Goal: Task Accomplishment & Management: Manage account settings

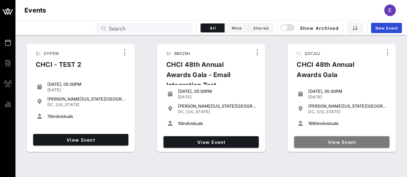
click at [349, 141] on span "View Event" at bounding box center [341, 142] width 90 height 5
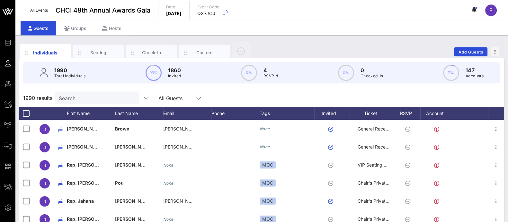
drag, startPoint x: 402, startPoint y: 0, endPoint x: 292, endPoint y: 49, distance: 120.8
click at [292, 49] on div "Individuals Seating Check-In Custom Add Guests" at bounding box center [261, 51] width 485 height 21
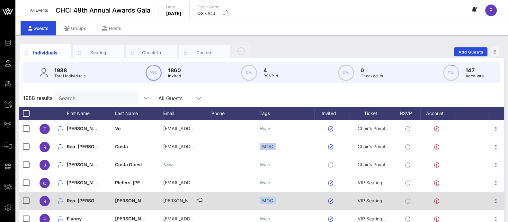
scroll to position [212, 0]
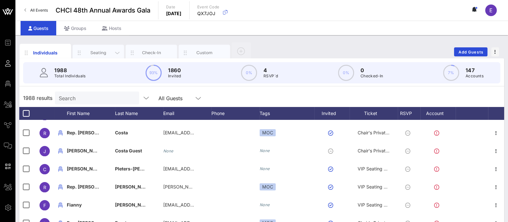
click at [93, 50] on div "Seating" at bounding box center [98, 53] width 29 height 6
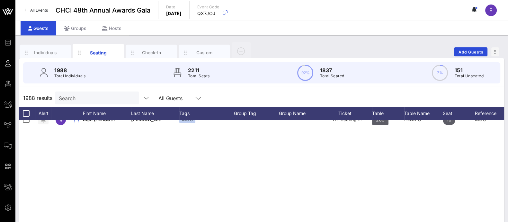
scroll to position [0, 0]
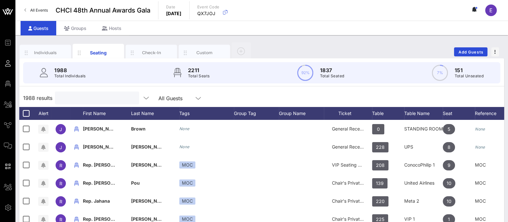
click at [103, 96] on input "text" at bounding box center [96, 98] width 75 height 8
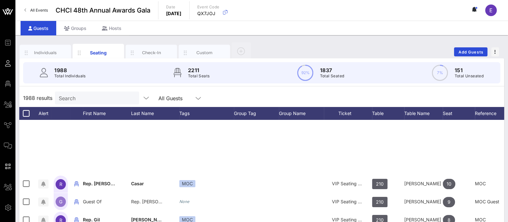
scroll to position [556, 0]
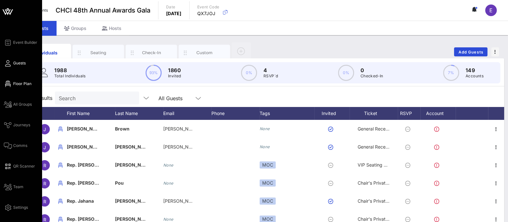
click at [24, 82] on span "Floor Plan" at bounding box center [22, 84] width 18 height 6
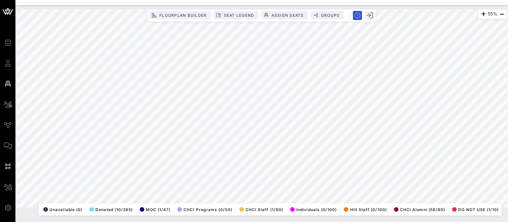
click at [319, 202] on div "55% Floorplan Builder Seat Legend Assign Seats Groups Exit All Reserved Shared …" at bounding box center [262, 108] width 490 height 198
click at [302, 207] on div "55% Floorplan Builder Seat Legend Assign Seats Groups Exit All Reserved Shared …" at bounding box center [262, 108] width 490 height 198
click at [351, 21] on div "55% Floorplan Builder Seat Legend Assign Seats Groups Exit All Reserved Shared …" at bounding box center [262, 108] width 490 height 198
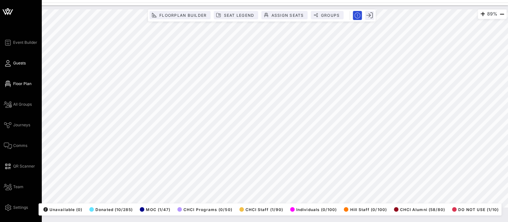
click at [19, 66] on link "Guests" at bounding box center [15, 63] width 22 height 8
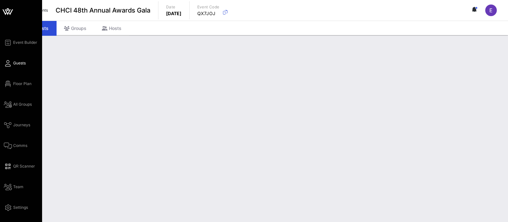
click at [23, 65] on span "Guests" at bounding box center [19, 63] width 13 height 6
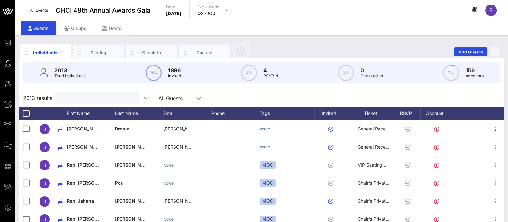
click at [107, 97] on input "text" at bounding box center [96, 98] width 75 height 8
type input "m"
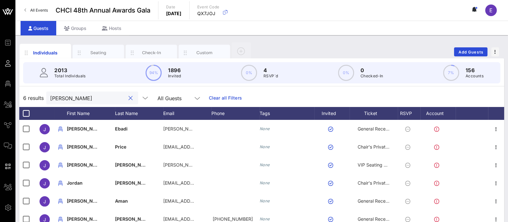
click at [74, 97] on input "jesse" at bounding box center [87, 98] width 75 height 8
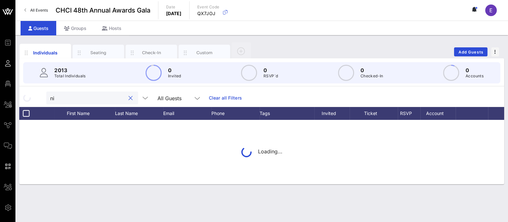
type input "n"
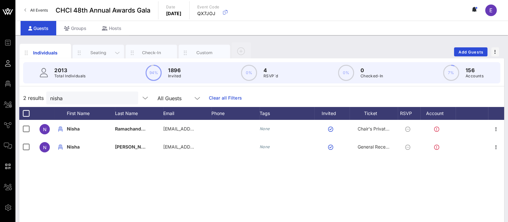
click at [100, 50] on div "Seating" at bounding box center [98, 53] width 29 height 6
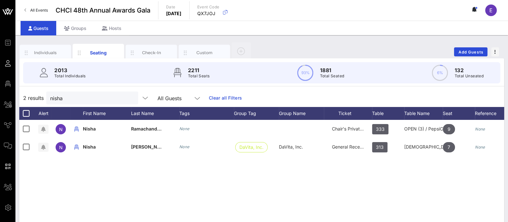
scroll to position [0, 25]
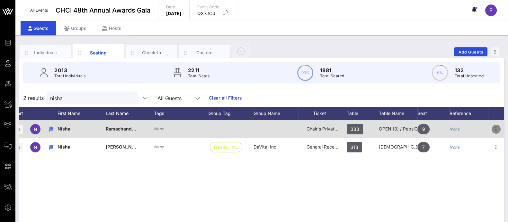
click at [497, 129] on icon "button" at bounding box center [497, 129] width 8 height 8
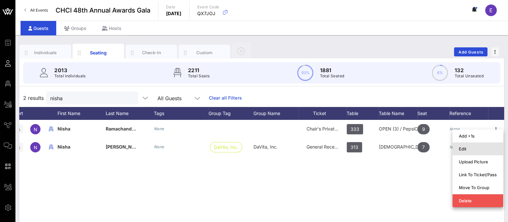
click at [468, 147] on div "Edit" at bounding box center [478, 148] width 38 height 5
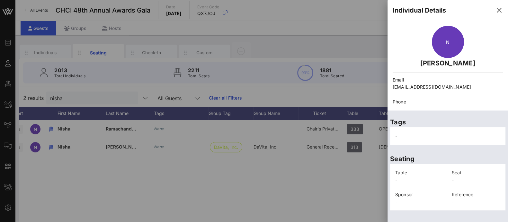
scroll to position [7, 0]
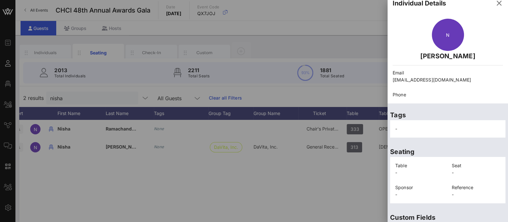
click at [316, 187] on div at bounding box center [254, 111] width 508 height 222
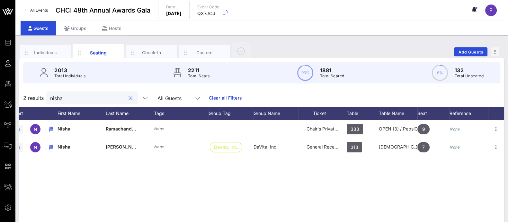
click at [73, 101] on input "nisha" at bounding box center [87, 98] width 75 height 8
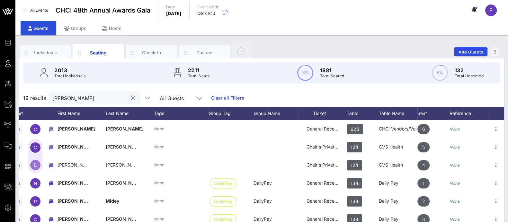
click at [87, 103] on div "claudia" at bounding box center [89, 97] width 75 height 13
click at [88, 103] on div "claudia" at bounding box center [89, 97] width 75 height 13
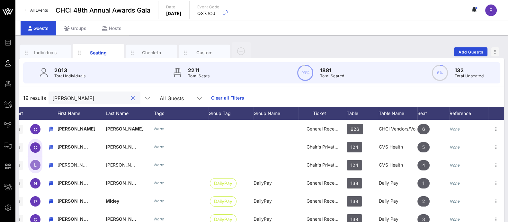
click at [78, 99] on input "claudia" at bounding box center [89, 98] width 75 height 8
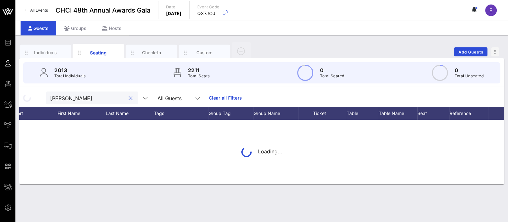
type input "fernandez"
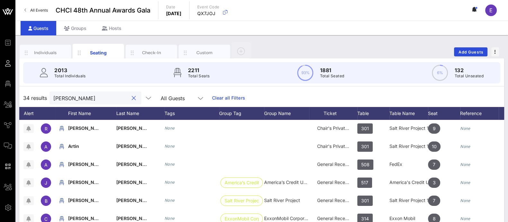
scroll to position [0, 15]
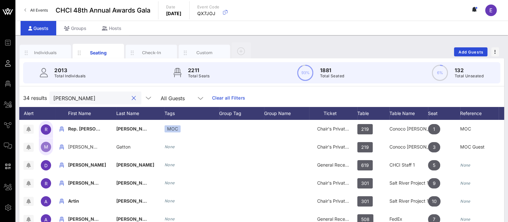
click at [85, 98] on input "fernandez" at bounding box center [90, 98] width 75 height 8
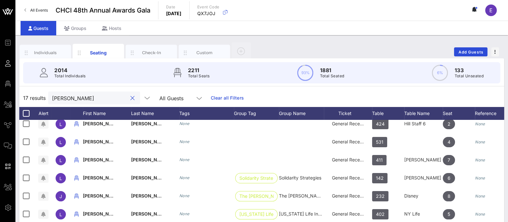
scroll to position [0, 0]
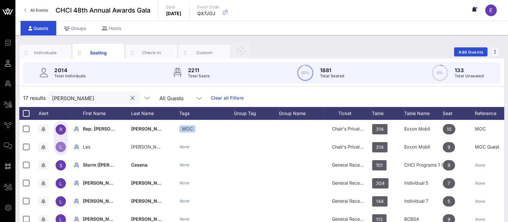
click at [86, 100] on input "luis" at bounding box center [89, 98] width 75 height 8
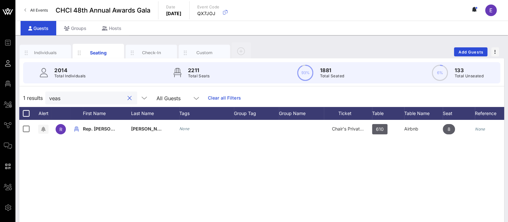
click at [76, 96] on input "veas" at bounding box center [86, 98] width 75 height 8
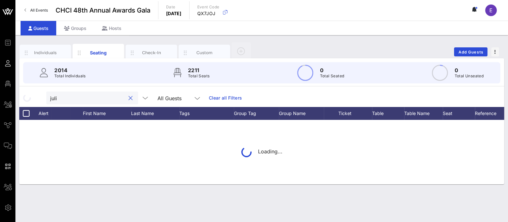
type input "julia"
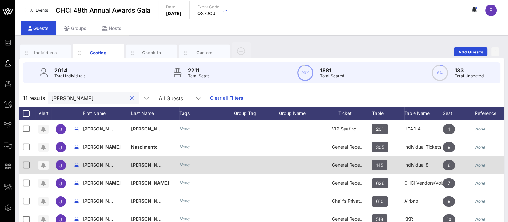
scroll to position [11, 0]
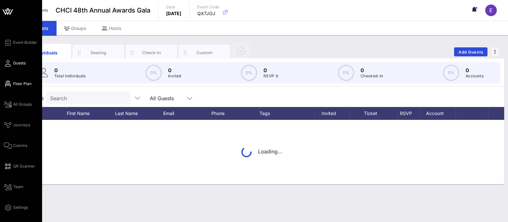
click at [18, 83] on span "Floor Plan" at bounding box center [22, 84] width 18 height 6
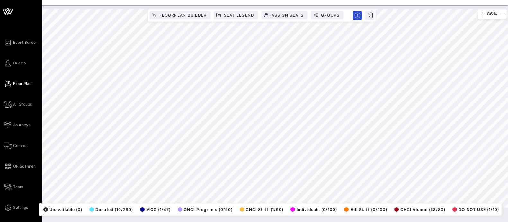
click at [22, 67] on div "Event Builder Guests Floor Plan All Groups Journeys Comms QR Scanner Team Setti…" at bounding box center [23, 125] width 38 height 172
click at [21, 64] on span "Guests" at bounding box center [19, 63] width 13 height 6
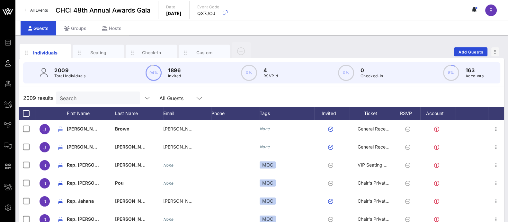
click at [103, 92] on div "Search" at bounding box center [97, 97] width 75 height 13
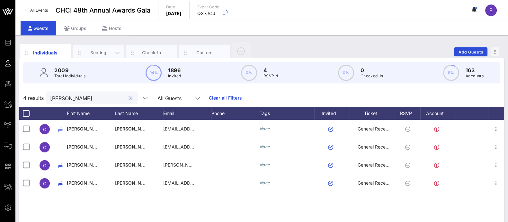
type input "cynthia"
click at [105, 53] on div "Seating" at bounding box center [98, 53] width 29 height 6
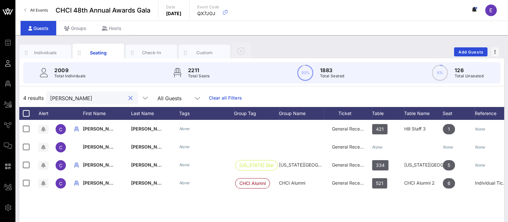
click at [85, 100] on input "cynthia" at bounding box center [87, 98] width 75 height 8
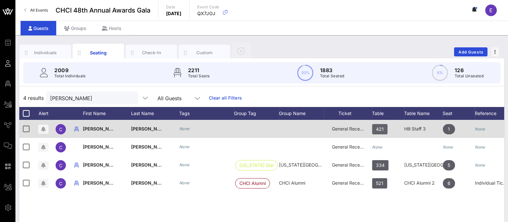
click at [382, 125] on span "421" at bounding box center [380, 129] width 8 height 10
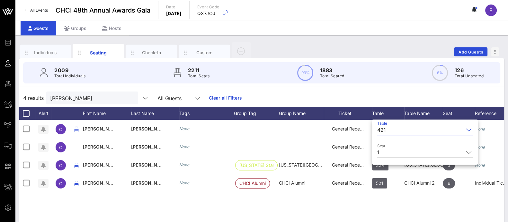
click at [386, 128] on div "421" at bounding box center [420, 129] width 86 height 10
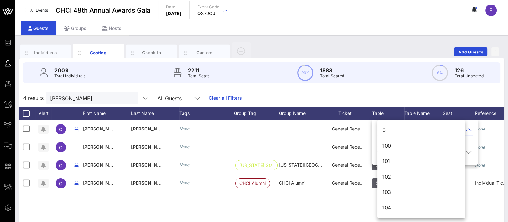
click at [386, 128] on div "0" at bounding box center [421, 130] width 77 height 6
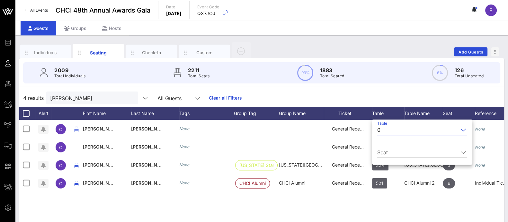
click at [386, 128] on input "Table" at bounding box center [420, 129] width 75 height 10
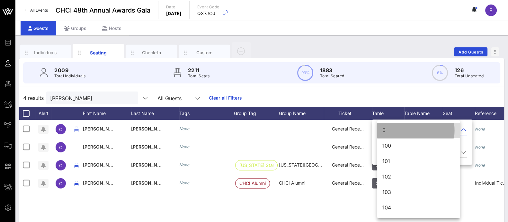
click at [386, 128] on div "0" at bounding box center [419, 130] width 72 height 6
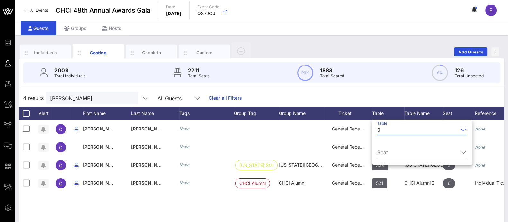
click at [395, 132] on input "Table" at bounding box center [420, 129] width 75 height 10
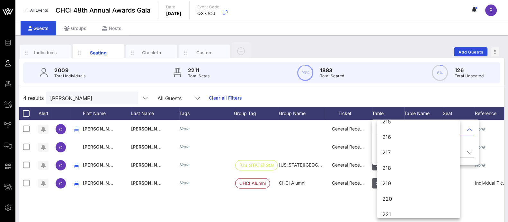
scroll to position [1032, 0]
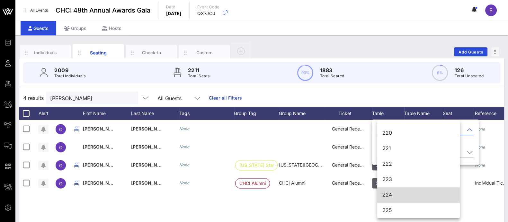
click at [393, 196] on div "224" at bounding box center [419, 194] width 72 height 6
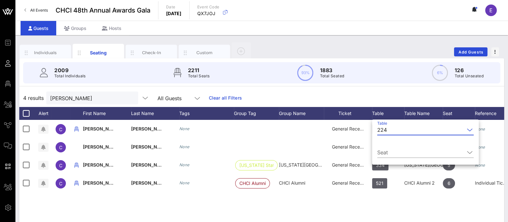
click at [377, 99] on div "4 results cynthia All Guests Clear all Filters" at bounding box center [261, 98] width 485 height 18
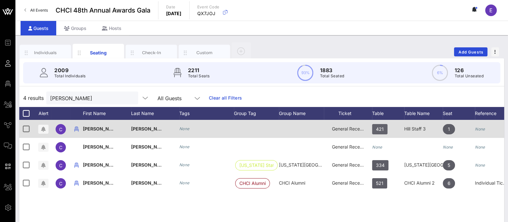
click at [379, 131] on span "421" at bounding box center [380, 129] width 8 height 10
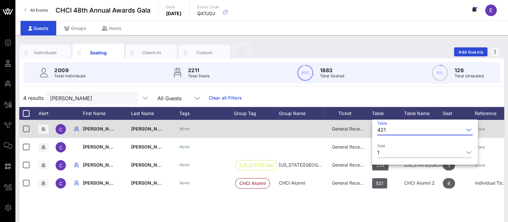
click at [379, 131] on div "Table 421 Seat 1" at bounding box center [425, 143] width 106 height 44
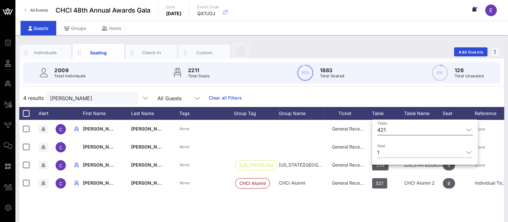
click at [397, 131] on input "Table" at bounding box center [426, 129] width 75 height 10
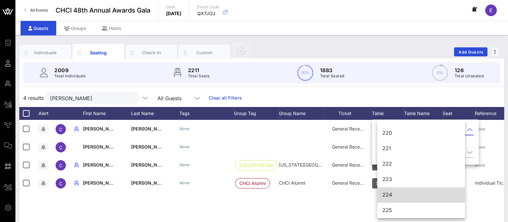
click at [393, 195] on div "224" at bounding box center [421, 194] width 77 height 6
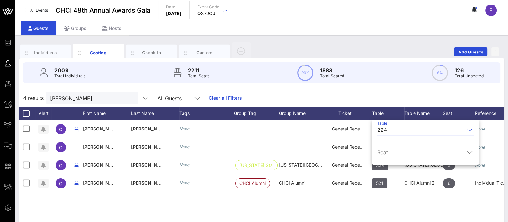
click at [467, 152] on icon at bounding box center [470, 152] width 6 height 8
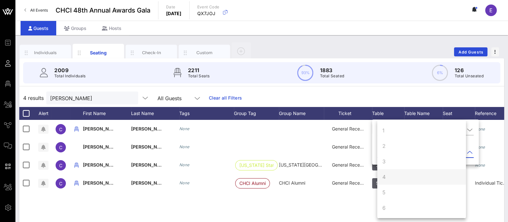
scroll to position [61, 0]
click at [390, 206] on div "10" at bounding box center [421, 207] width 89 height 15
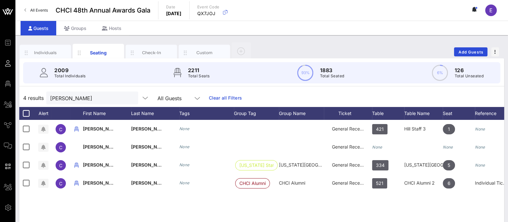
scroll to position [0, 0]
click at [381, 47] on div "Individuals Seating Check-In Custom Add Guests" at bounding box center [261, 51] width 485 height 21
click at [82, 100] on input "cynthia" at bounding box center [87, 98] width 75 height 8
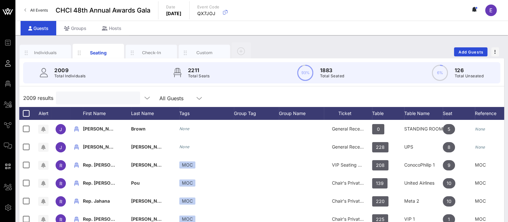
click at [103, 99] on input "text" at bounding box center [97, 98] width 75 height 8
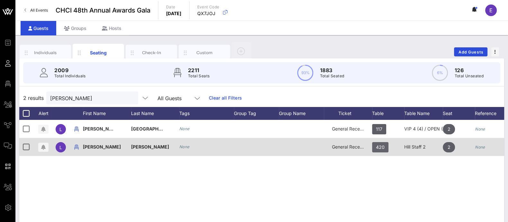
click at [384, 147] on span "420" at bounding box center [380, 147] width 9 height 10
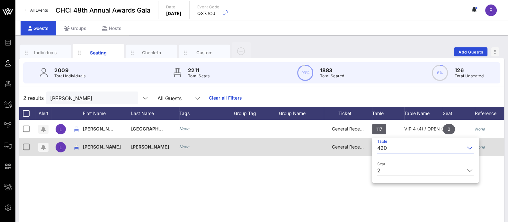
click at [384, 147] on div "420" at bounding box center [382, 148] width 10 height 6
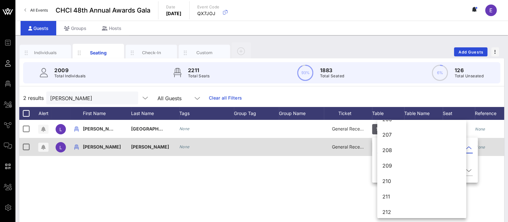
scroll to position [954, 0]
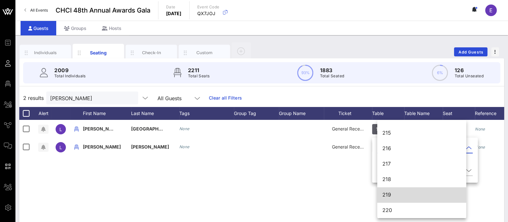
click at [402, 193] on div "219" at bounding box center [422, 194] width 79 height 6
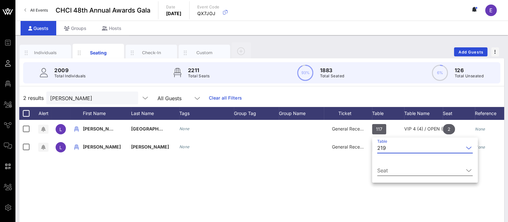
click at [420, 169] on input "Seat" at bounding box center [420, 170] width 86 height 10
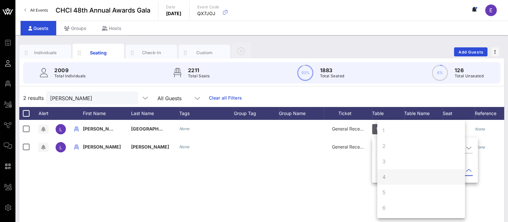
scroll to position [61, 0]
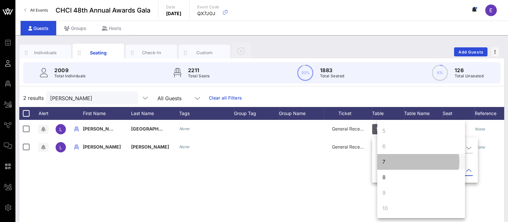
click at [407, 163] on div "7" at bounding box center [421, 161] width 88 height 15
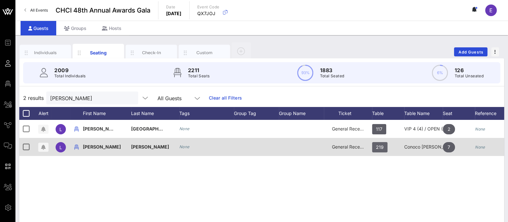
click at [382, 149] on span "219" at bounding box center [380, 147] width 8 height 10
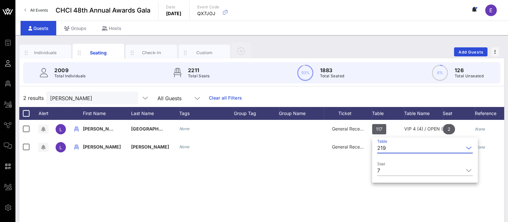
click at [396, 149] on input "Table" at bounding box center [426, 147] width 75 height 10
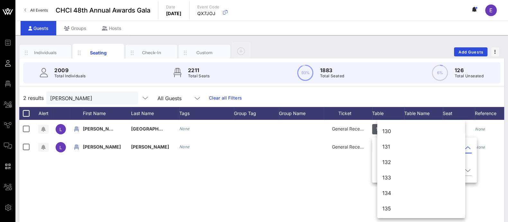
scroll to position [584, 0]
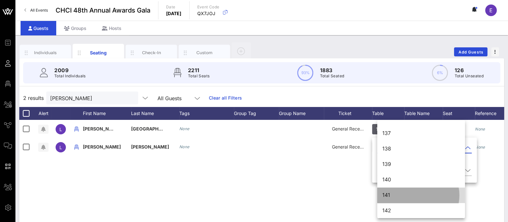
click at [391, 194] on div "141" at bounding box center [421, 195] width 77 height 6
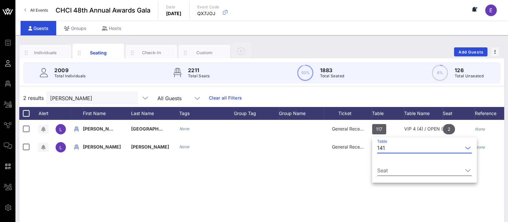
click at [420, 172] on input "Seat" at bounding box center [420, 170] width 86 height 10
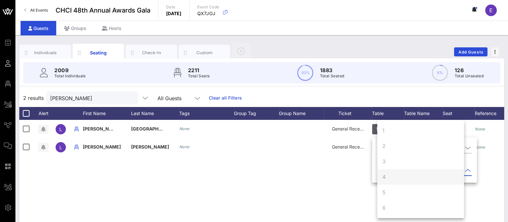
scroll to position [61, 0]
click at [401, 177] on div "8" at bounding box center [420, 176] width 87 height 15
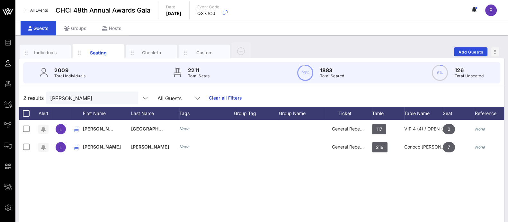
scroll to position [0, 0]
click at [245, 176] on div "L Leonardo Venezuela None General Reception 117 VIP 4 (4) / OPEN (2) / Sen. Cor…" at bounding box center [261, 216] width 485 height 193
click at [81, 97] on input "leonardo" at bounding box center [87, 98] width 75 height 8
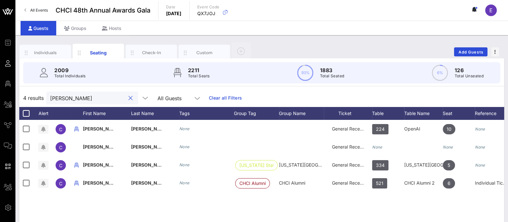
click at [82, 98] on input "cynthia" at bounding box center [87, 98] width 75 height 8
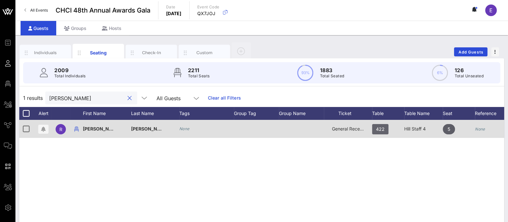
type input "raymon"
click at [382, 129] on span "422" at bounding box center [380, 129] width 9 height 10
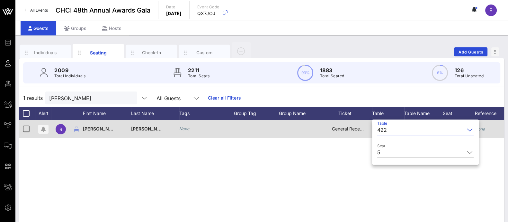
click at [382, 129] on div "422" at bounding box center [382, 130] width 10 height 6
click at [382, 129] on div "220" at bounding box center [421, 132] width 89 height 15
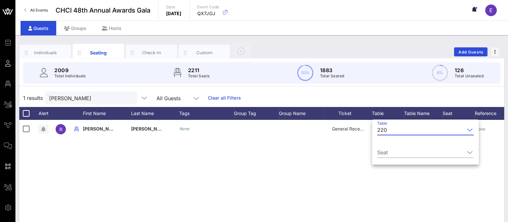
click at [384, 131] on div "220" at bounding box center [382, 130] width 10 height 6
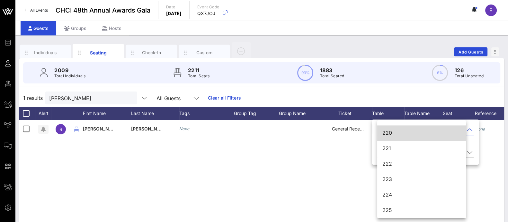
click at [282, 160] on div "R Raymond Rodriguez None General Reception 422 Hill Staff 4 5 None" at bounding box center [261, 216] width 485 height 193
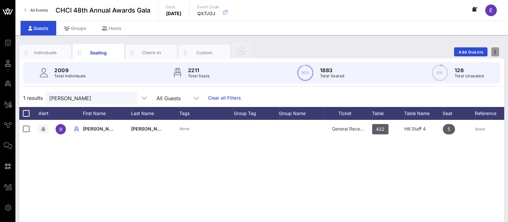
click at [495, 52] on icon "button" at bounding box center [495, 52] width 1 height 5
click at [375, 43] on div "Individuals Seating Check-In Custom Add Guests" at bounding box center [261, 51] width 485 height 21
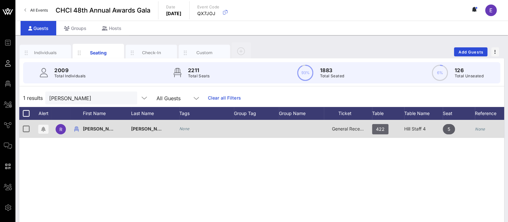
click at [378, 128] on span "422" at bounding box center [380, 129] width 9 height 10
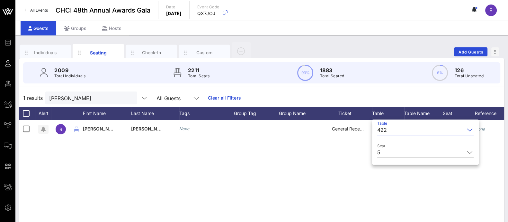
click at [384, 130] on div "422" at bounding box center [382, 130] width 10 height 6
click at [384, 130] on div "Event Builder Guests Floor Plan All Groups Journeys Comms QR Scanner Team Setti…" at bounding box center [254, 159] width 508 height 319
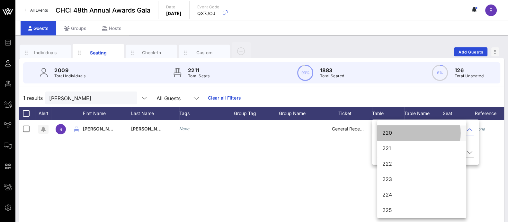
click at [384, 130] on div "220" at bounding box center [422, 133] width 79 height 6
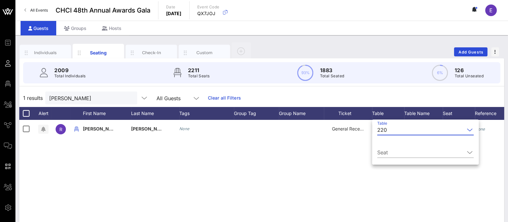
click at [384, 130] on div "220" at bounding box center [382, 130] width 10 height 6
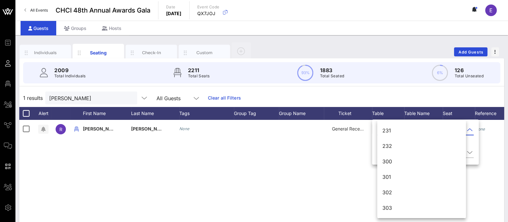
scroll to position [1633, 0]
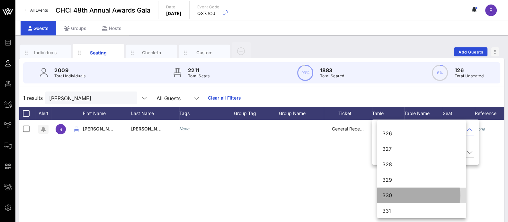
click at [406, 198] on div "330" at bounding box center [422, 195] width 78 height 14
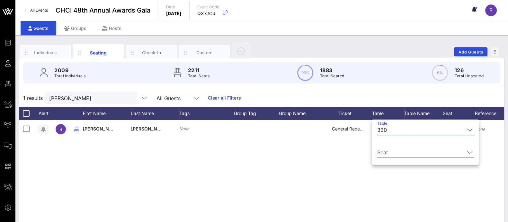
click at [429, 152] on input "Seat" at bounding box center [420, 152] width 87 height 10
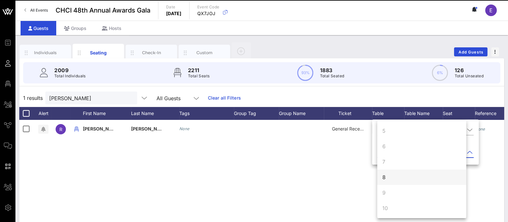
scroll to position [61, 0]
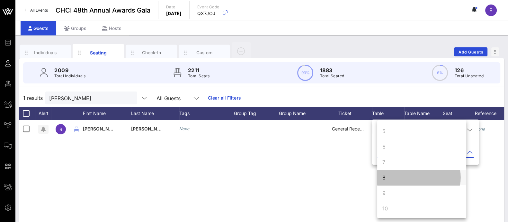
click at [424, 177] on div "8" at bounding box center [421, 176] width 89 height 15
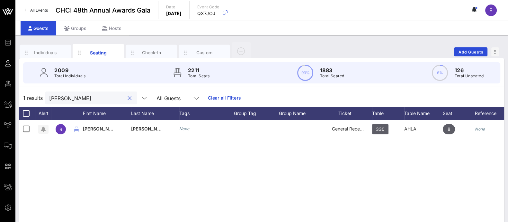
click at [92, 97] on input "raymon" at bounding box center [86, 98] width 75 height 8
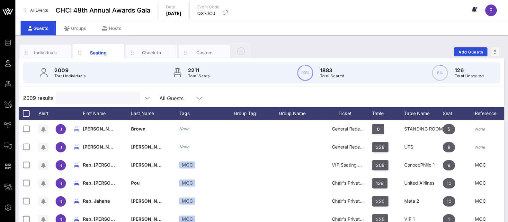
click at [79, 101] on input "text" at bounding box center [97, 98] width 75 height 8
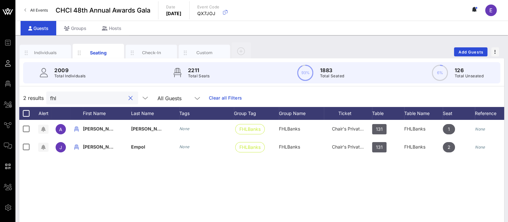
type input "fhlb"
click at [79, 100] on input "fhlb" at bounding box center [87, 98] width 75 height 8
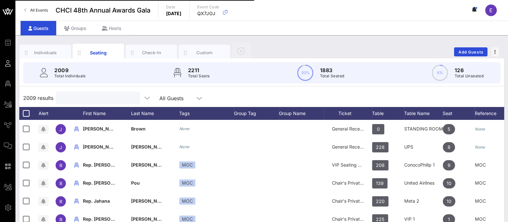
click at [93, 96] on input "text" at bounding box center [97, 98] width 75 height 8
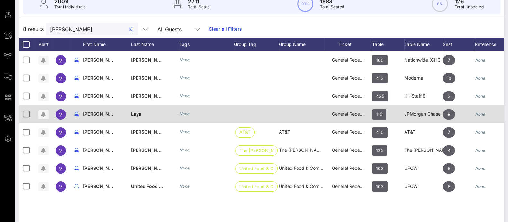
scroll to position [67, 0]
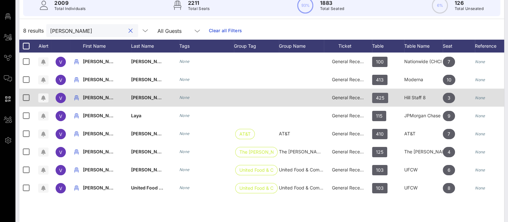
click at [381, 99] on span "425" at bounding box center [380, 98] width 8 height 10
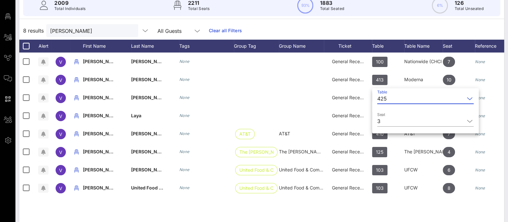
click at [387, 96] on div "425" at bounding box center [382, 98] width 10 height 6
click at [387, 96] on div "Event Builder Guests Floor Plan All Groups Journeys Comms QR Scanner Team Setti…" at bounding box center [254, 92] width 508 height 319
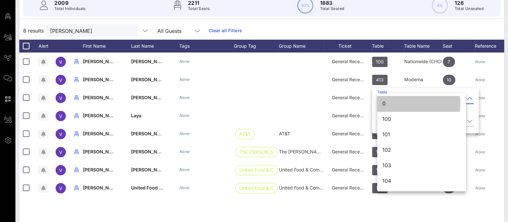
click at [387, 96] on div "0" at bounding box center [422, 103] width 78 height 14
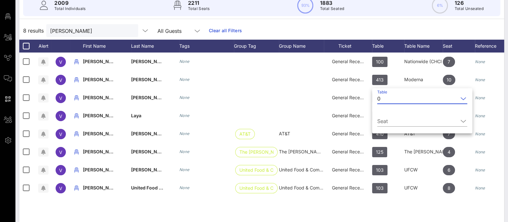
click at [387, 96] on input "Table" at bounding box center [420, 98] width 75 height 10
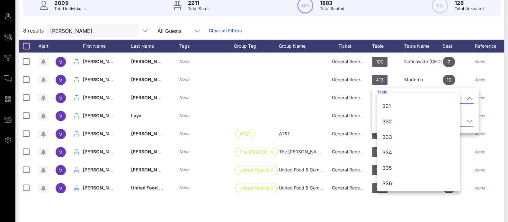
scroll to position [1711, 0]
click at [399, 164] on div "335" at bounding box center [419, 167] width 72 height 6
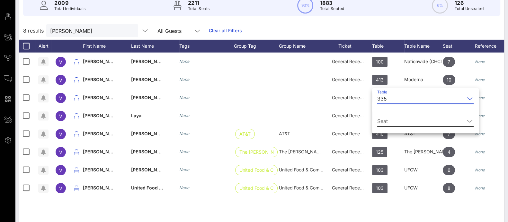
click at [411, 120] on input "Seat" at bounding box center [420, 121] width 87 height 10
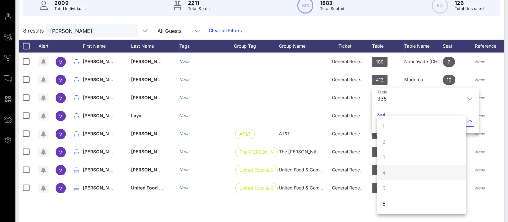
scroll to position [24, 0]
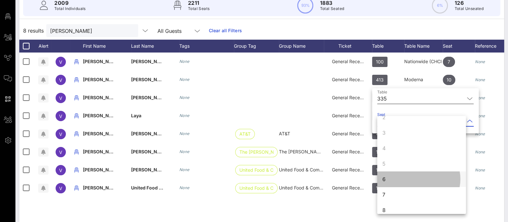
click at [415, 176] on div "6" at bounding box center [421, 178] width 89 height 15
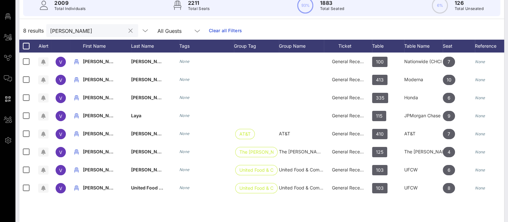
click at [102, 28] on input "valeria" at bounding box center [87, 30] width 75 height 8
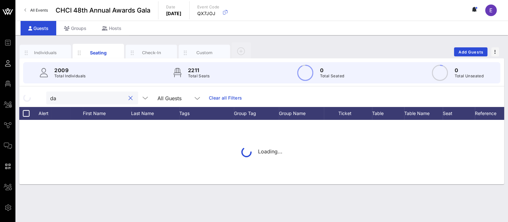
click at [102, 28] on div "Event Builder Guests Floor Plan All Groups Journeys Comms QR Scanner Team Setti…" at bounding box center [254, 111] width 508 height 222
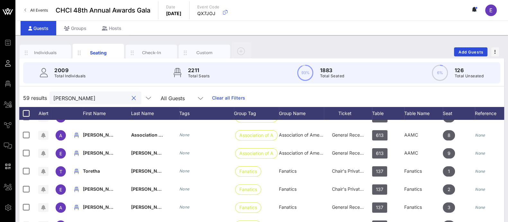
scroll to position [345, 0]
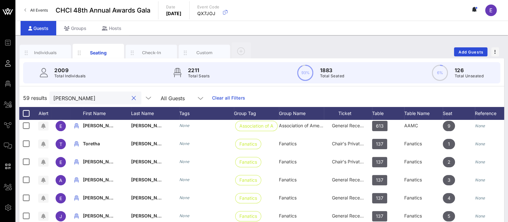
click at [83, 104] on div "59 results daniel All Guests Clear all Filters" at bounding box center [261, 98] width 485 height 18
click at [93, 101] on input "daniel" at bounding box center [90, 98] width 75 height 8
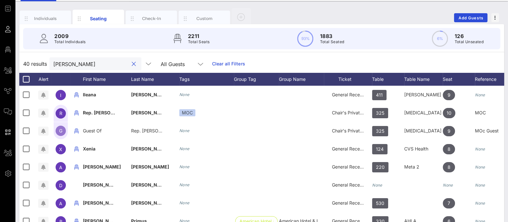
scroll to position [33, 0]
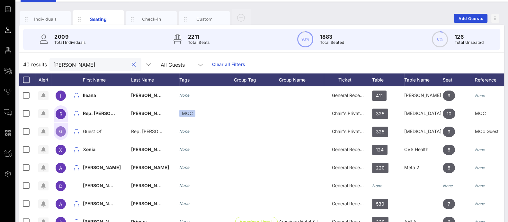
click at [85, 65] on input "ruiz" at bounding box center [90, 64] width 75 height 8
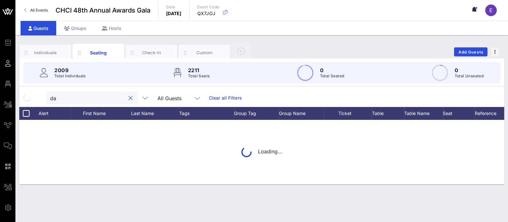
scroll to position [0, 0]
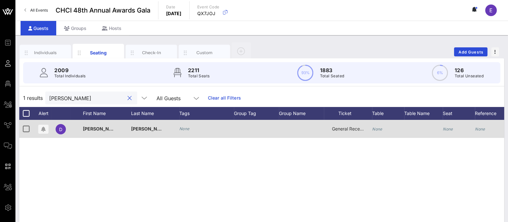
click at [377, 129] on icon "None" at bounding box center [377, 128] width 10 height 5
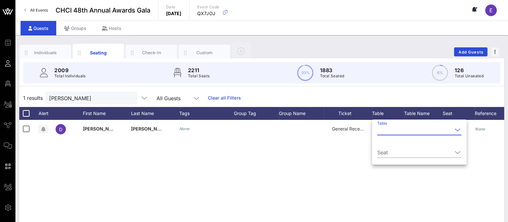
click at [315, 158] on div "D Daniel Ruiz None General Reception None None None" at bounding box center [261, 216] width 485 height 193
click at [111, 161] on div "D Daniel Ruiz None General Reception None None None" at bounding box center [261, 216] width 485 height 193
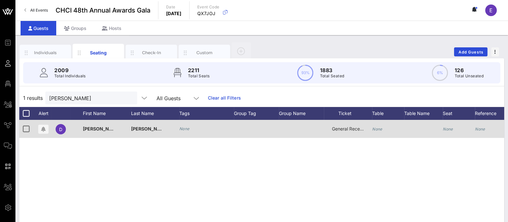
click at [381, 131] on icon "None" at bounding box center [377, 128] width 10 height 5
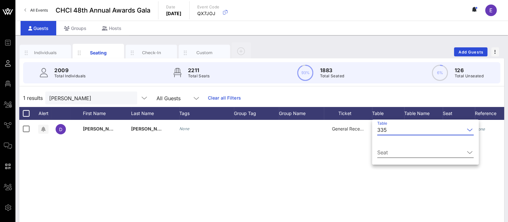
click at [411, 156] on input "Seat" at bounding box center [420, 152] width 87 height 10
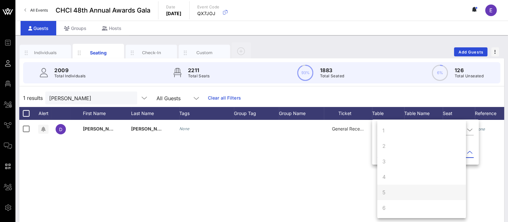
scroll to position [61, 0]
click at [404, 161] on div "7" at bounding box center [421, 161] width 89 height 15
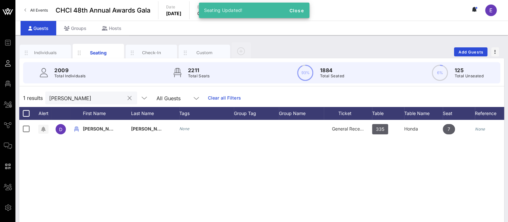
click at [79, 97] on input "daniel ruiz" at bounding box center [86, 98] width 75 height 8
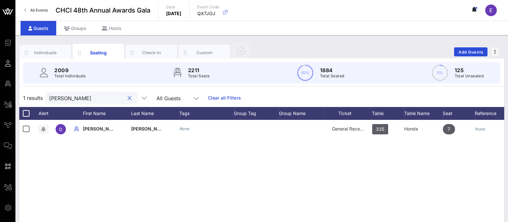
click at [79, 97] on input "daniel ruiz" at bounding box center [86, 98] width 75 height 8
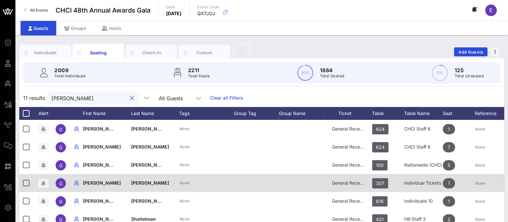
scroll to position [11, 0]
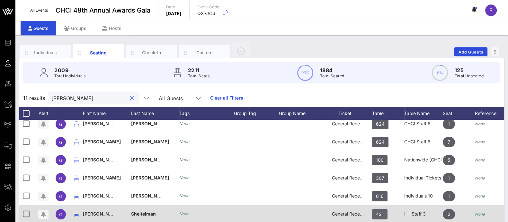
click at [380, 209] on span "421" at bounding box center [380, 214] width 8 height 10
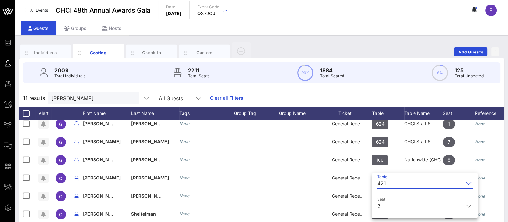
click at [391, 181] on input "Table" at bounding box center [426, 183] width 75 height 10
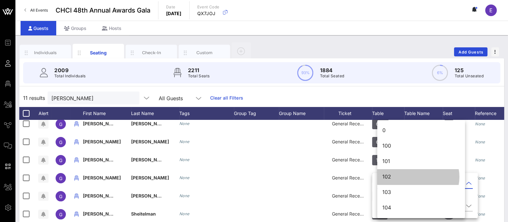
click at [391, 181] on div "102" at bounding box center [421, 176] width 77 height 14
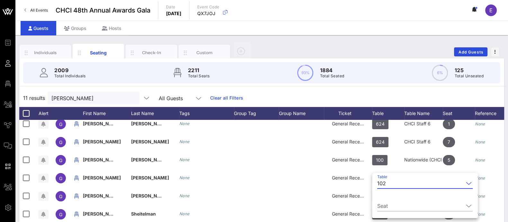
click at [390, 182] on input "Table" at bounding box center [426, 183] width 75 height 10
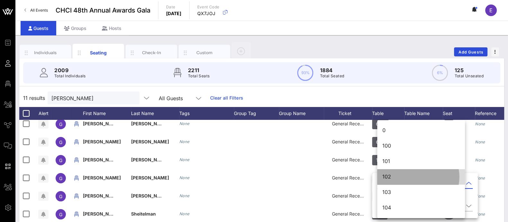
click at [390, 182] on div "102" at bounding box center [421, 176] width 77 height 14
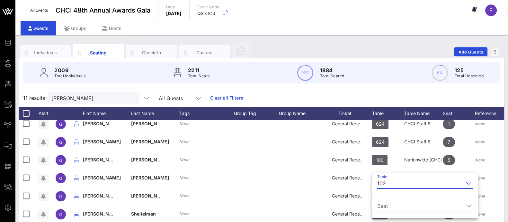
click at [390, 182] on input "Table" at bounding box center [426, 183] width 75 height 10
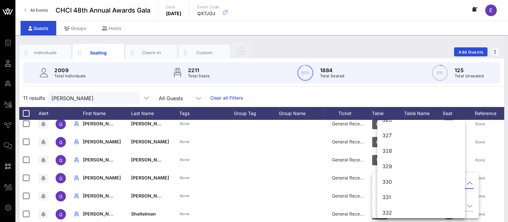
scroll to position [1710, 0]
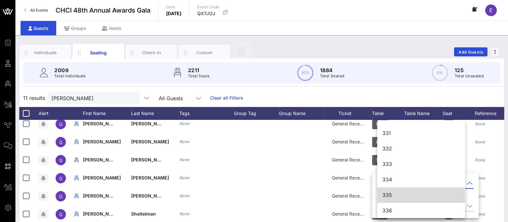
click at [395, 198] on div "335" at bounding box center [421, 195] width 77 height 14
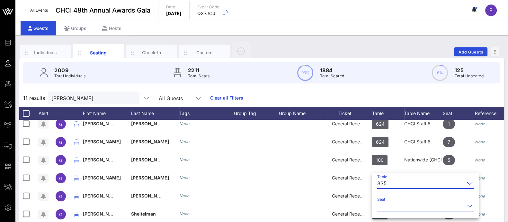
click at [394, 201] on input "Seat" at bounding box center [420, 205] width 87 height 10
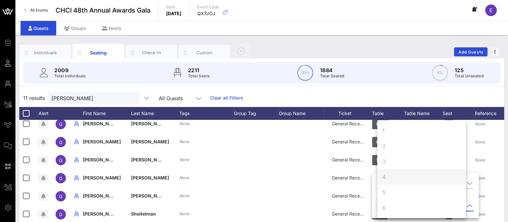
scroll to position [61, 0]
click at [405, 176] on div "8" at bounding box center [421, 176] width 89 height 15
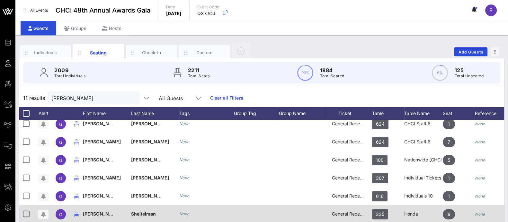
scroll to position [0, 0]
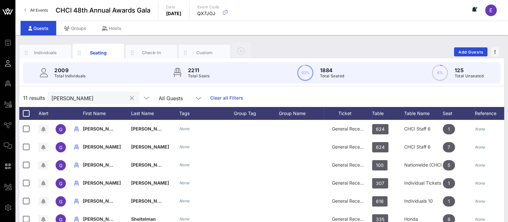
click at [92, 95] on input "gabriel" at bounding box center [88, 98] width 75 height 8
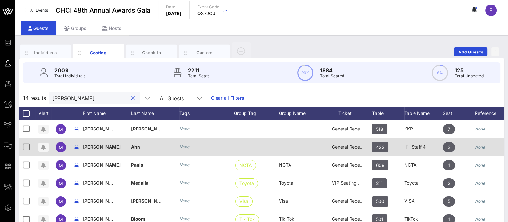
scroll to position [0, 0]
click at [381, 145] on span "422" at bounding box center [380, 146] width 9 height 10
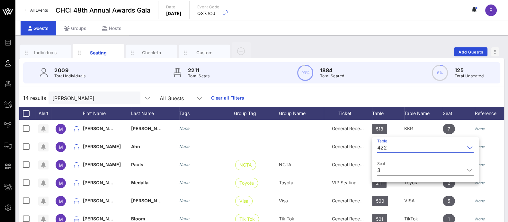
click at [385, 146] on div "422" at bounding box center [382, 147] width 10 height 6
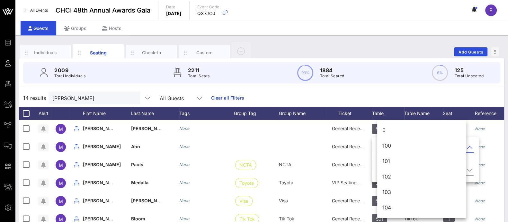
click at [385, 146] on div "Event Builder Guests Floor Plan All Groups Journeys Comms QR Scanner Team Setti…" at bounding box center [254, 159] width 508 height 319
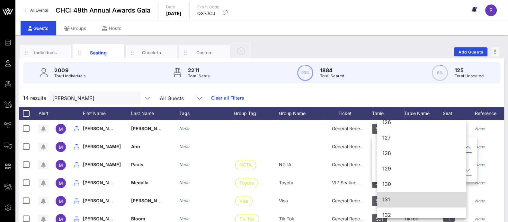
scroll to position [429, 0]
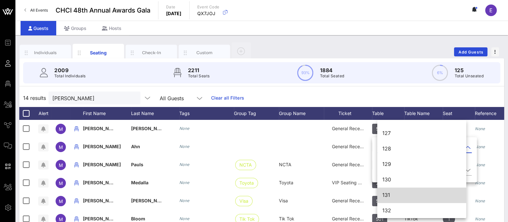
click at [398, 192] on div "131" at bounding box center [422, 195] width 79 height 6
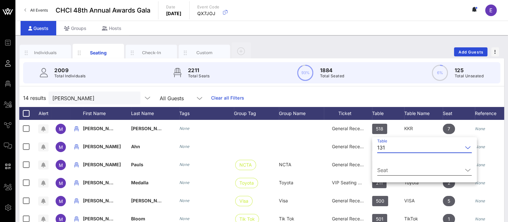
click at [419, 166] on input "Seat" at bounding box center [420, 170] width 86 height 10
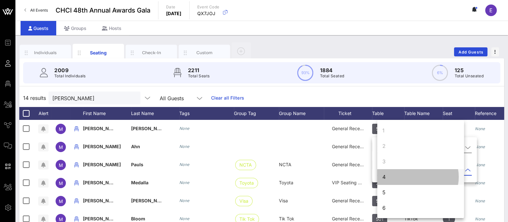
click at [419, 174] on div "4" at bounding box center [420, 176] width 87 height 15
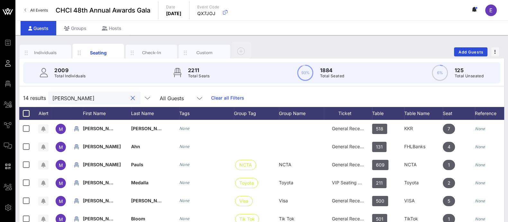
click at [104, 100] on input "michael" at bounding box center [89, 98] width 75 height 8
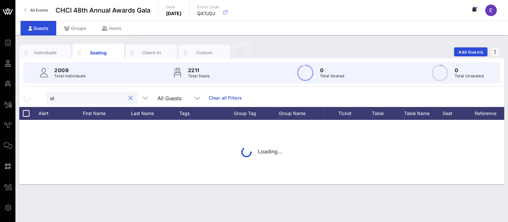
type input "e"
type input "l"
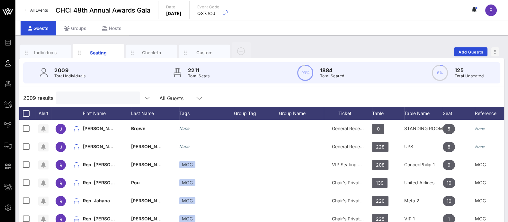
click at [88, 101] on input "text" at bounding box center [97, 98] width 75 height 8
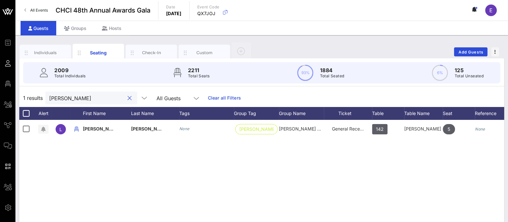
scroll to position [0, 0]
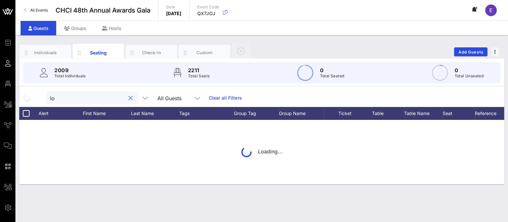
type input "l"
type input "j"
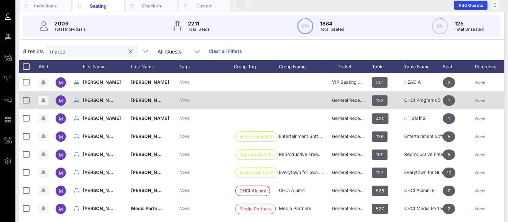
scroll to position [47, 0]
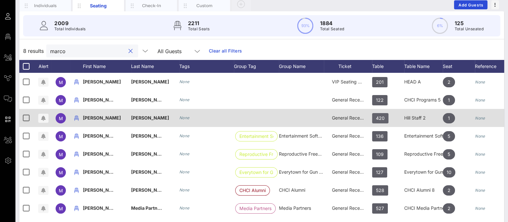
click at [380, 115] on span "420" at bounding box center [380, 118] width 9 height 10
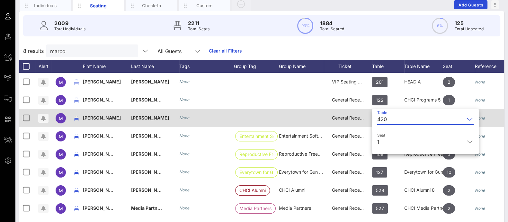
click at [380, 115] on div "420" at bounding box center [420, 119] width 87 height 10
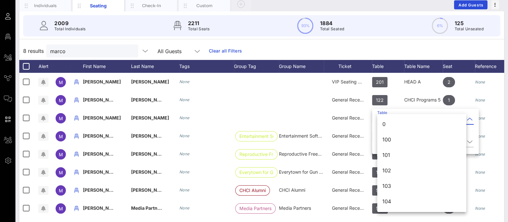
click at [380, 115] on div "Event Builder Guests Floor Plan All Groups Journeys Comms QR Scanner Team Setti…" at bounding box center [254, 112] width 508 height 319
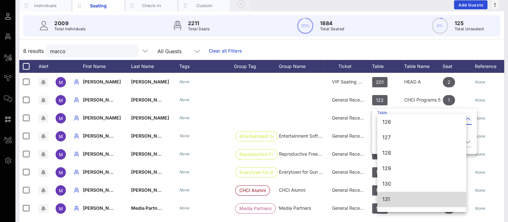
scroll to position [429, 0]
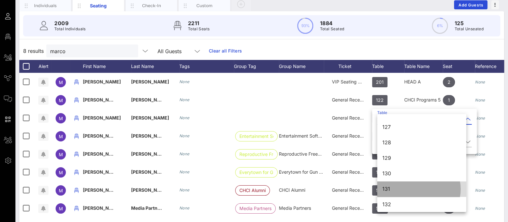
click at [395, 186] on div "131" at bounding box center [422, 189] width 79 height 6
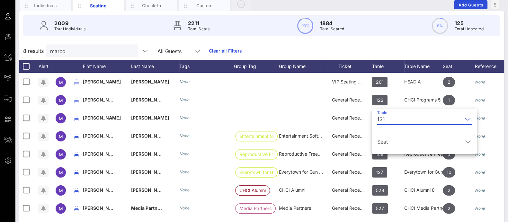
click at [394, 136] on input "Seat" at bounding box center [420, 141] width 86 height 10
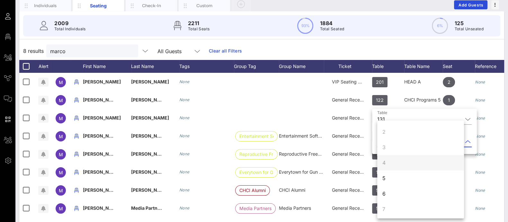
scroll to position [15, 0]
click at [400, 175] on div "5" at bounding box center [420, 176] width 87 height 15
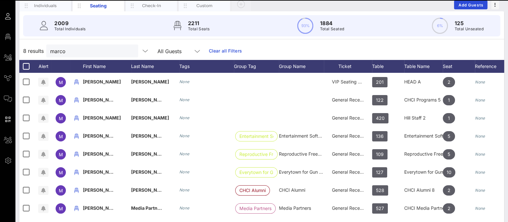
scroll to position [0, 0]
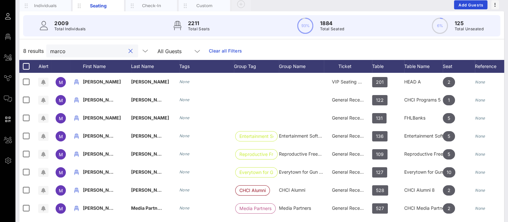
click at [86, 51] on input "marco" at bounding box center [87, 51] width 75 height 8
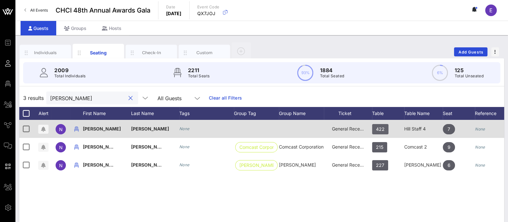
type input "natalia"
click at [382, 129] on span "422" at bounding box center [380, 129] width 9 height 10
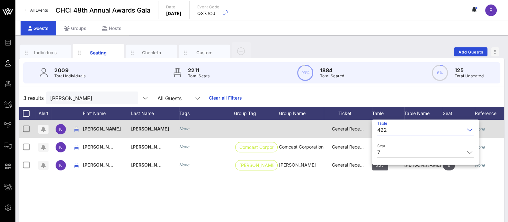
click at [382, 129] on div "422" at bounding box center [382, 130] width 10 height 6
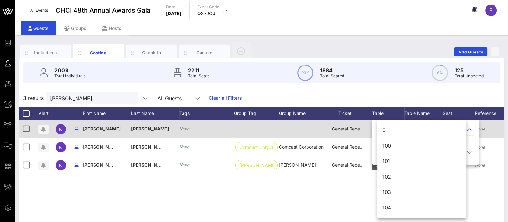
click at [382, 129] on div "0" at bounding box center [421, 130] width 89 height 15
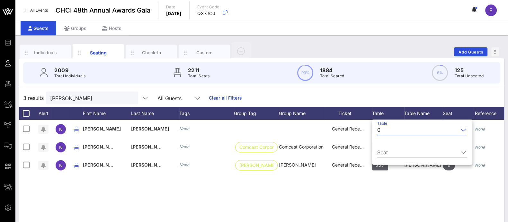
click at [383, 129] on div "0" at bounding box center [417, 129] width 81 height 10
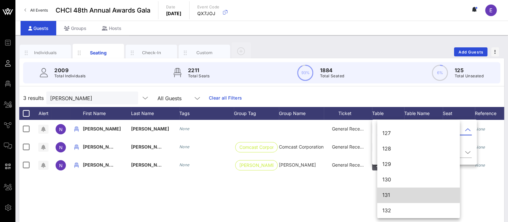
scroll to position [429, 0]
click at [404, 196] on div "131" at bounding box center [419, 195] width 72 height 6
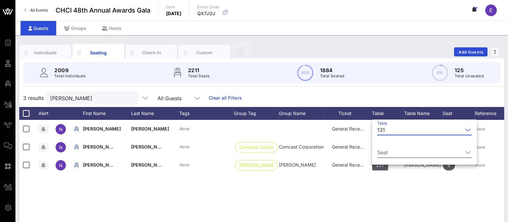
click at [404, 150] on input "Seat" at bounding box center [420, 152] width 86 height 10
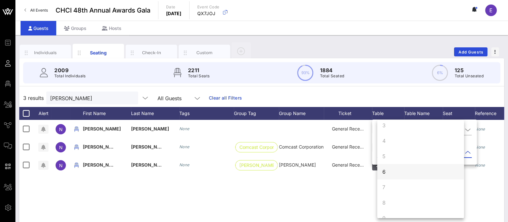
scroll to position [61, 0]
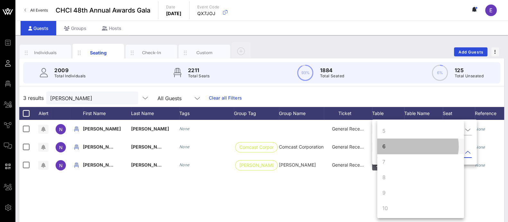
click at [394, 144] on div "6" at bounding box center [420, 145] width 87 height 15
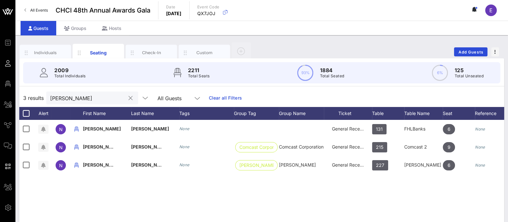
click at [72, 100] on input "natalia" at bounding box center [87, 98] width 75 height 8
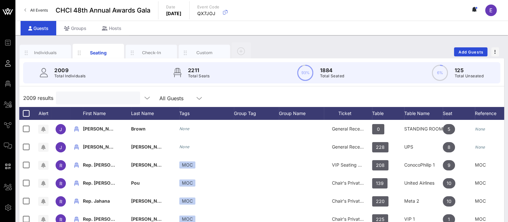
click at [72, 100] on input "text" at bounding box center [97, 98] width 75 height 8
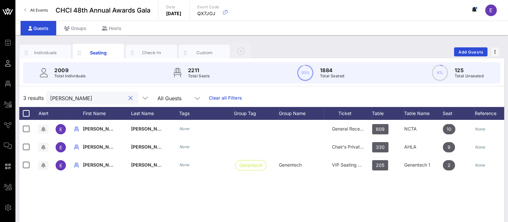
click at [105, 99] on input "ellen" at bounding box center [87, 98] width 75 height 8
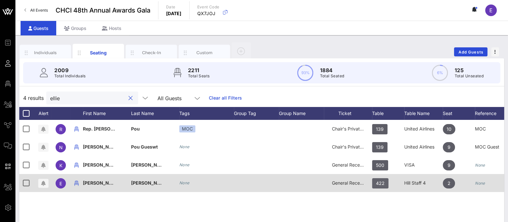
click at [377, 183] on span "422" at bounding box center [380, 183] width 9 height 10
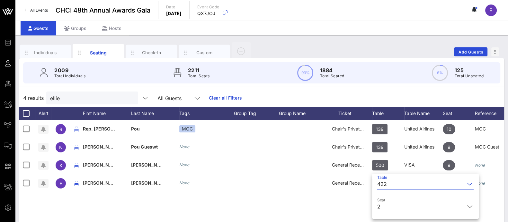
click at [399, 182] on input "Table" at bounding box center [427, 183] width 75 height 10
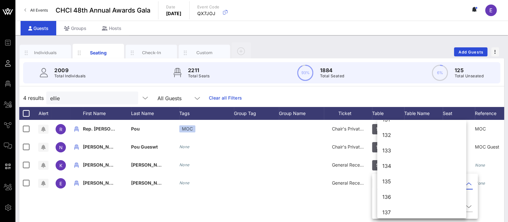
scroll to position [2574, 0]
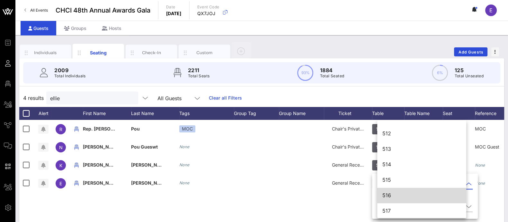
click at [408, 192] on div "516" at bounding box center [422, 195] width 79 height 6
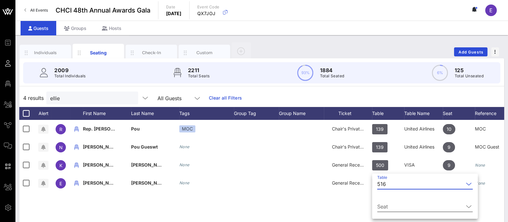
click at [401, 207] on input "Seat" at bounding box center [420, 206] width 86 height 10
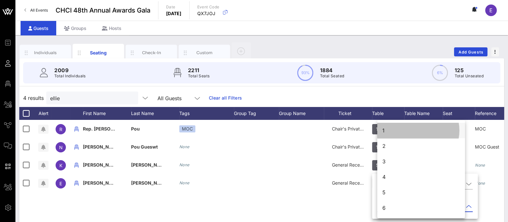
click at [402, 128] on div "1" at bounding box center [421, 130] width 88 height 15
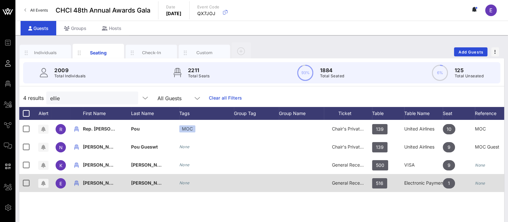
click at [423, 182] on div "Electronic Payment Coalition" at bounding box center [423, 183] width 39 height 18
click at [445, 182] on span "1" at bounding box center [449, 183] width 12 height 10
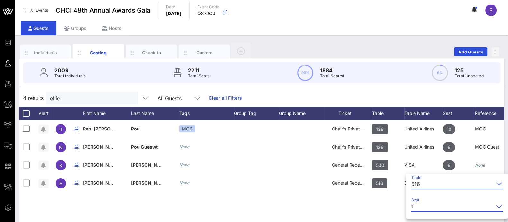
click at [439, 209] on input "Seat" at bounding box center [455, 206] width 78 height 10
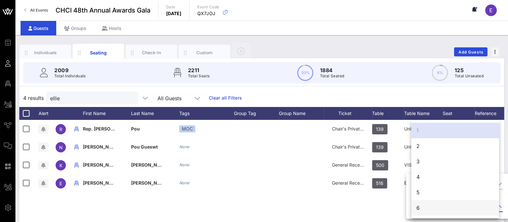
click at [440, 207] on div "6" at bounding box center [456, 207] width 88 height 15
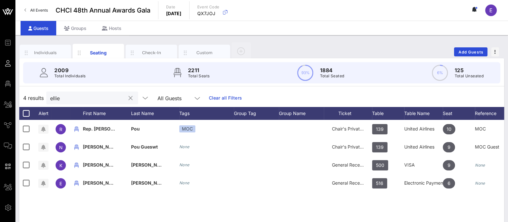
click at [105, 99] on input "ellie" at bounding box center [87, 98] width 75 height 8
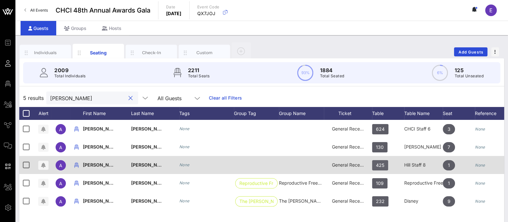
click at [380, 167] on span "425" at bounding box center [380, 165] width 8 height 10
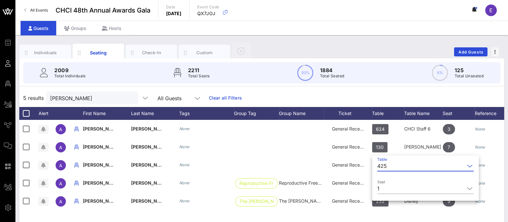
click at [386, 165] on div "425" at bounding box center [382, 166] width 10 height 6
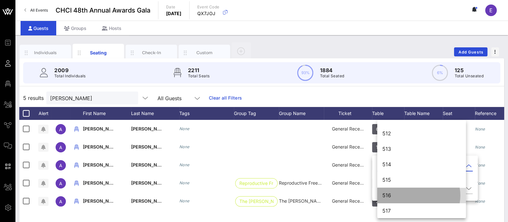
click at [397, 195] on div "516" at bounding box center [422, 195] width 78 height 6
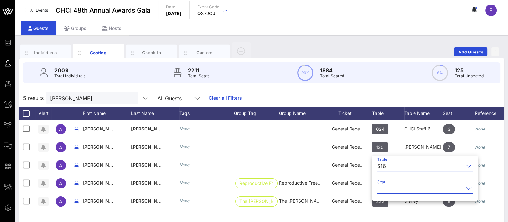
click at [419, 191] on input "Seat" at bounding box center [420, 188] width 86 height 10
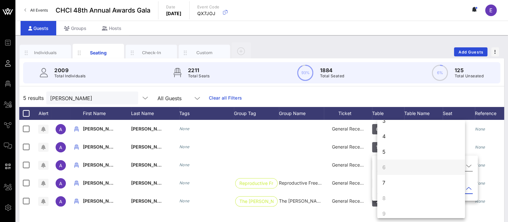
scroll to position [41, 0]
click at [389, 182] on div "7" at bounding box center [421, 181] width 88 height 15
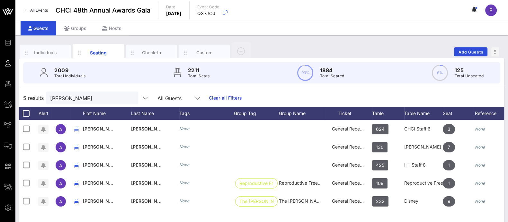
scroll to position [0, 0]
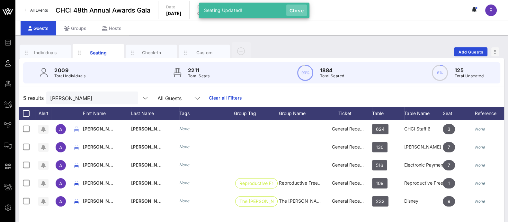
click at [296, 12] on span "Close" at bounding box center [296, 10] width 15 height 5
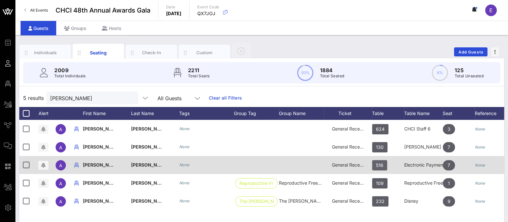
click at [377, 166] on span "516" at bounding box center [379, 165] width 7 height 10
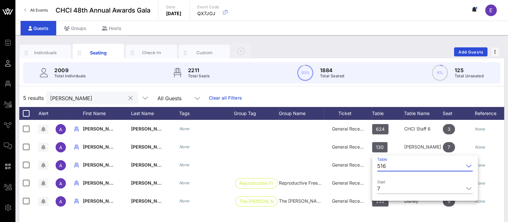
click at [102, 97] on input "amy" at bounding box center [87, 98] width 75 height 8
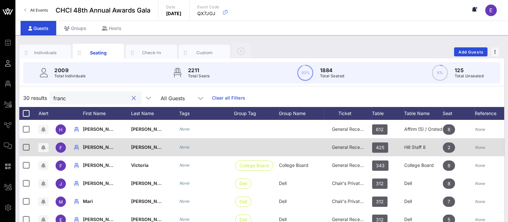
scroll to position [52, 0]
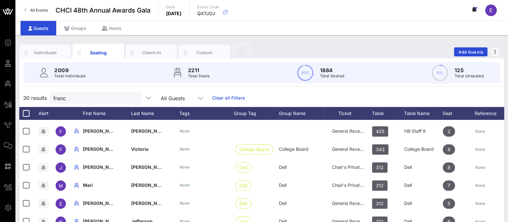
drag, startPoint x: 167, startPoint y: 192, endPoint x: 364, endPoint y: 92, distance: 221.3
click at [364, 92] on div "30 results franc All Guests Clear all Filters" at bounding box center [261, 98] width 485 height 18
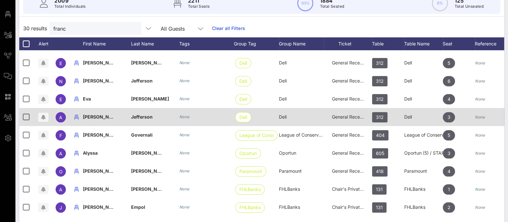
scroll to position [0, 0]
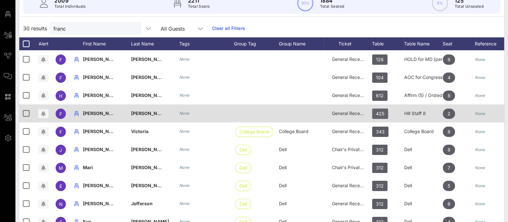
click at [381, 114] on span "425" at bounding box center [380, 113] width 8 height 10
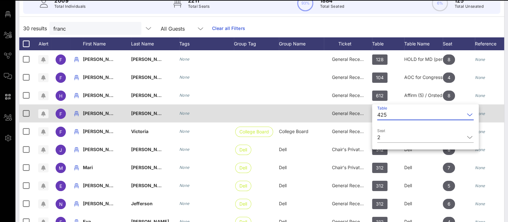
click at [381, 114] on div "425" at bounding box center [382, 115] width 10 height 6
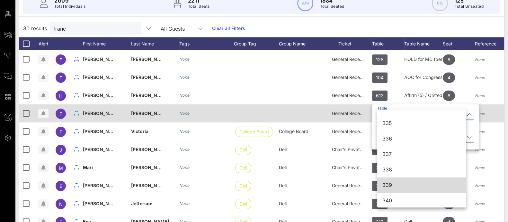
scroll to position [1772, 0]
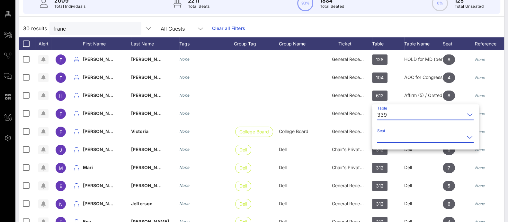
click at [407, 136] on input "Seat" at bounding box center [420, 137] width 87 height 10
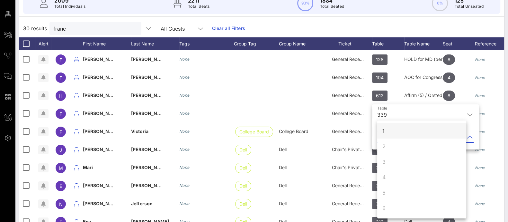
scroll to position [0, 0]
click at [403, 132] on div "1" at bounding box center [421, 130] width 89 height 15
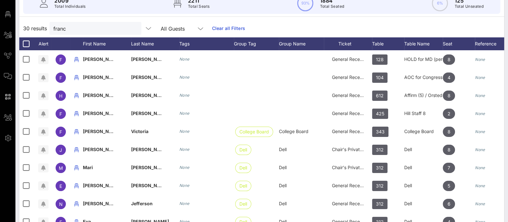
scroll to position [0, 0]
click at [81, 32] on input "franc" at bounding box center [90, 28] width 75 height 8
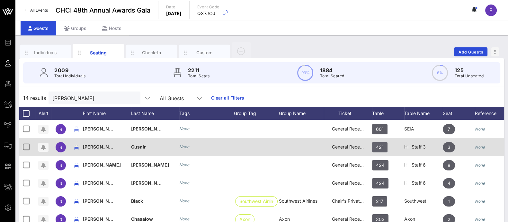
click at [383, 147] on span "421" at bounding box center [380, 147] width 8 height 10
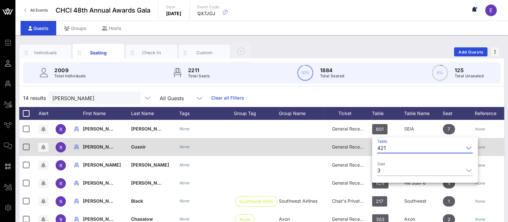
click at [383, 147] on div "421" at bounding box center [381, 148] width 9 height 6
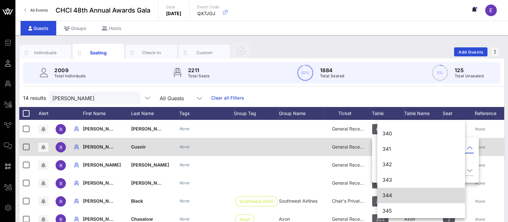
scroll to position [1849, 0]
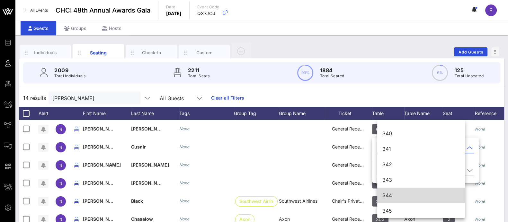
click at [403, 197] on div "344" at bounding box center [421, 195] width 77 height 6
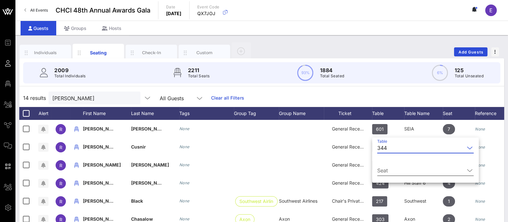
click at [402, 167] on input "Seat" at bounding box center [420, 170] width 87 height 10
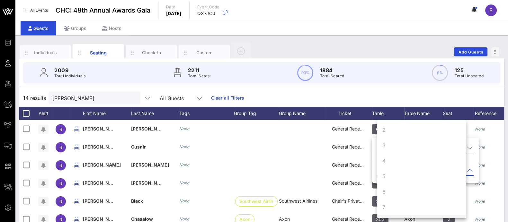
scroll to position [0, 0]
click at [400, 94] on div "14 results rachel All Guests Clear all Filters" at bounding box center [261, 98] width 485 height 18
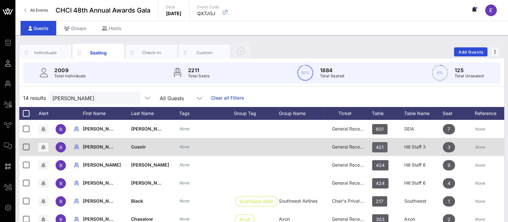
click at [380, 145] on span "421" at bounding box center [380, 147] width 8 height 10
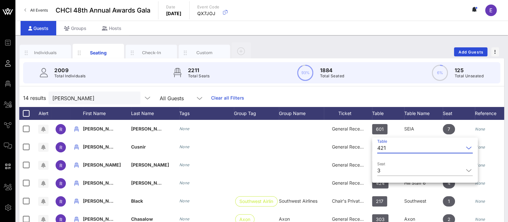
click at [389, 148] on input "Table" at bounding box center [426, 147] width 75 height 10
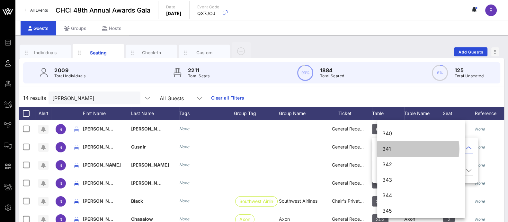
click at [388, 148] on div "341" at bounding box center [421, 149] width 77 height 6
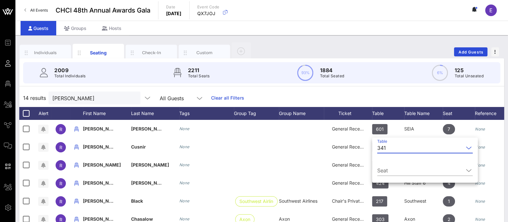
click at [389, 148] on input "Table" at bounding box center [426, 147] width 75 height 10
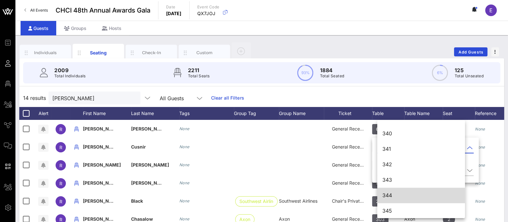
scroll to position [1888, 0]
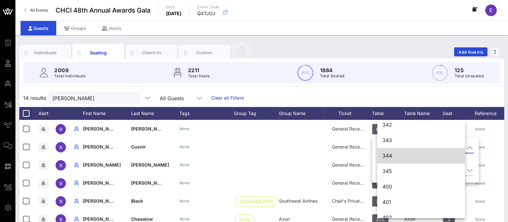
click at [391, 157] on div "344" at bounding box center [421, 155] width 77 height 6
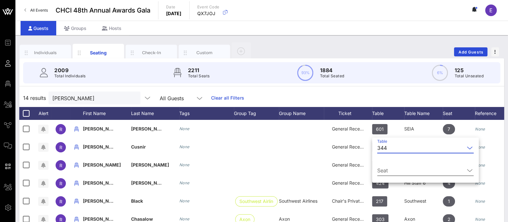
click at [398, 170] on input "Seat" at bounding box center [420, 170] width 87 height 10
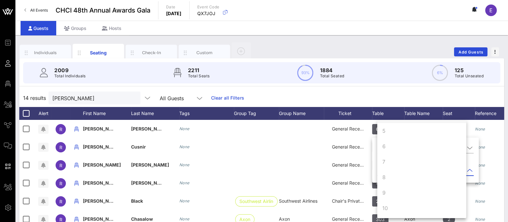
scroll to position [0, 0]
click at [386, 98] on div "14 results rachel All Guests Clear all Filters" at bounding box center [261, 98] width 485 height 18
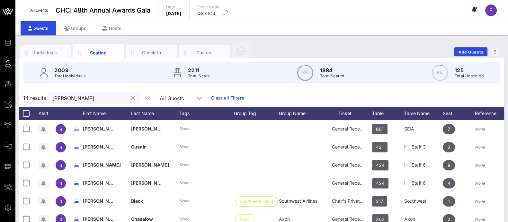
click at [98, 95] on input "rachel" at bounding box center [89, 98] width 75 height 8
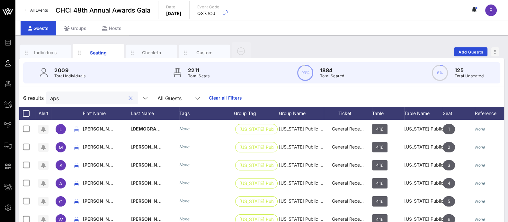
click at [69, 97] on input "aps" at bounding box center [87, 98] width 75 height 8
type input "c"
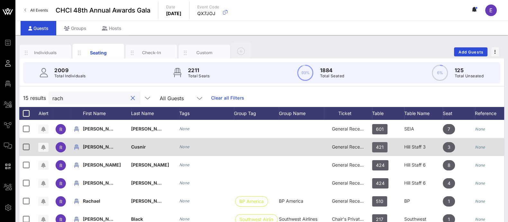
click at [384, 151] on span "421" at bounding box center [379, 147] width 15 height 10
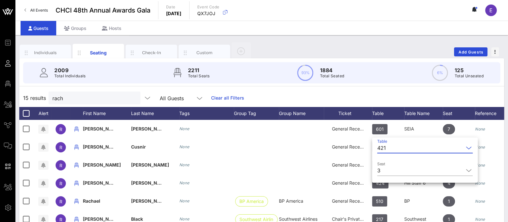
click at [388, 145] on div "421" at bounding box center [420, 147] width 86 height 10
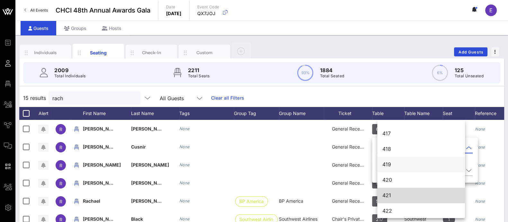
scroll to position [2186, 0]
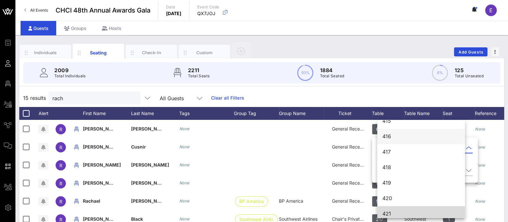
click at [394, 138] on div "416" at bounding box center [421, 136] width 77 height 6
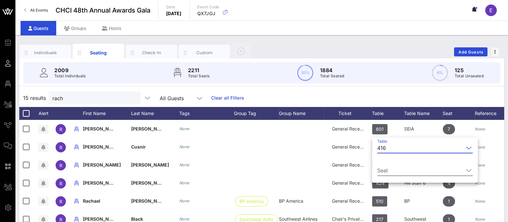
click at [404, 169] on input "Seat" at bounding box center [420, 170] width 86 height 10
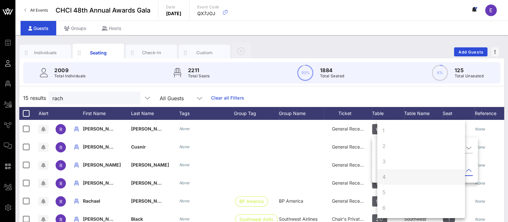
scroll to position [61, 0]
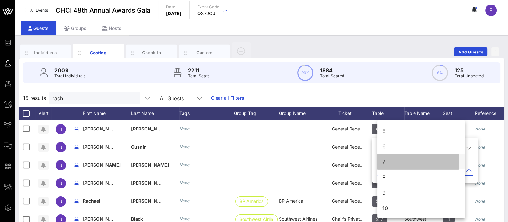
click at [397, 161] on div "7" at bounding box center [421, 161] width 88 height 15
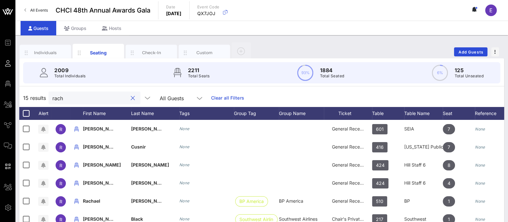
click at [81, 96] on input "rach" at bounding box center [89, 98] width 75 height 8
drag, startPoint x: 81, startPoint y: 96, endPoint x: 81, endPoint y: 99, distance: 3.5
click at [81, 99] on input "rach" at bounding box center [89, 98] width 75 height 8
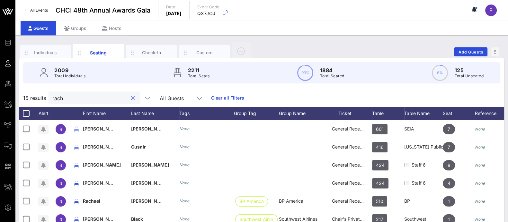
click at [81, 99] on input "rach" at bounding box center [89, 98] width 75 height 8
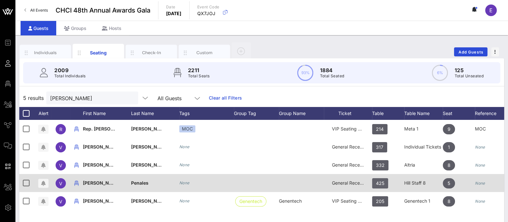
click at [378, 182] on span "425" at bounding box center [380, 183] width 8 height 10
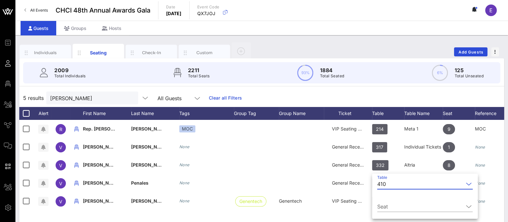
click at [397, 186] on input "Table" at bounding box center [426, 183] width 75 height 10
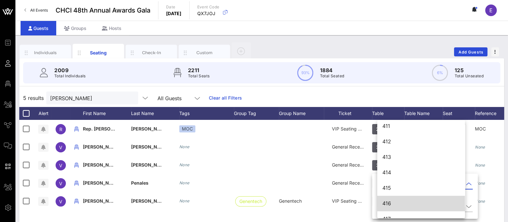
scroll to position [2127, 0]
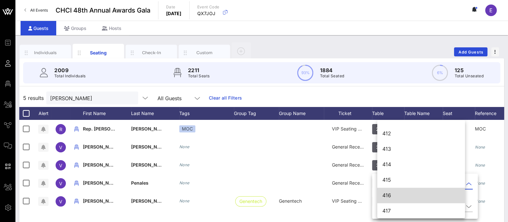
click at [395, 194] on div "416" at bounding box center [421, 195] width 77 height 6
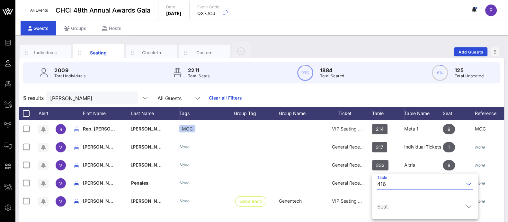
click at [403, 210] on input "Seat" at bounding box center [420, 206] width 86 height 10
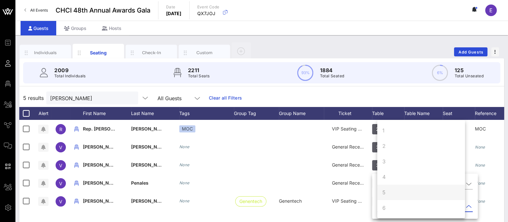
scroll to position [61, 0]
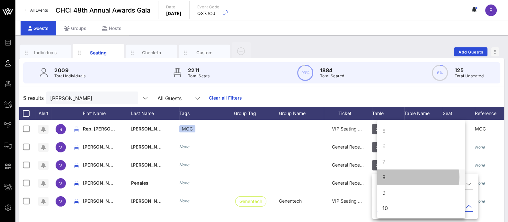
click at [397, 175] on div "8" at bounding box center [421, 176] width 88 height 15
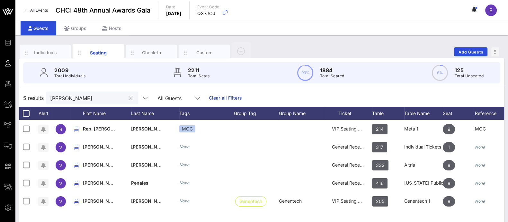
click at [75, 96] on input "veronica" at bounding box center [87, 98] width 75 height 8
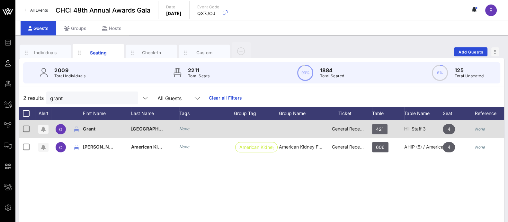
click at [380, 130] on span "421" at bounding box center [380, 129] width 8 height 10
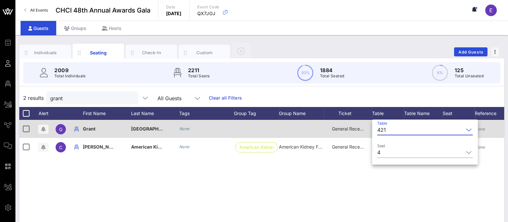
click at [380, 130] on div "421" at bounding box center [381, 130] width 9 height 6
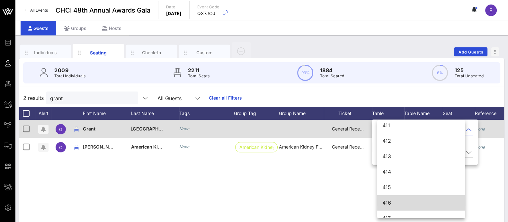
scroll to position [2127, 0]
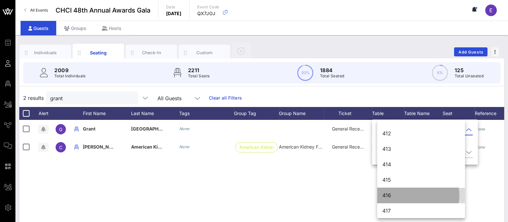
click at [392, 198] on div "416" at bounding box center [421, 195] width 77 height 14
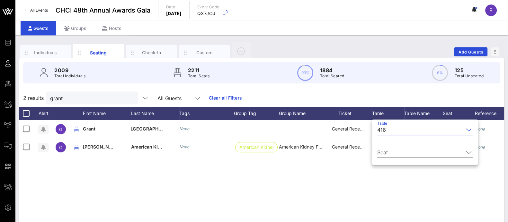
click at [464, 151] on div at bounding box center [468, 152] width 9 height 8
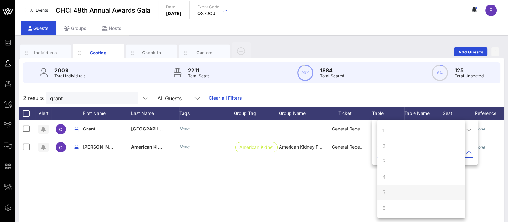
scroll to position [61, 0]
click at [398, 190] on div "9" at bounding box center [421, 192] width 88 height 15
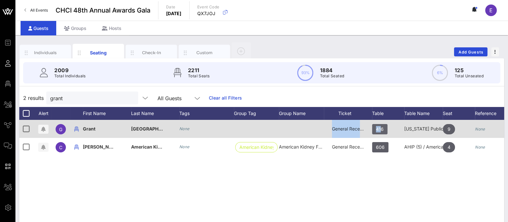
drag, startPoint x: 201, startPoint y: 127, endPoint x: 379, endPoint y: 126, distance: 178.1
click at [379, 126] on div "G Grant Menolascino None General Reception 416 Arizona Public Service 9 None" at bounding box center [274, 129] width 511 height 18
click at [379, 126] on span "416" at bounding box center [380, 129] width 8 height 10
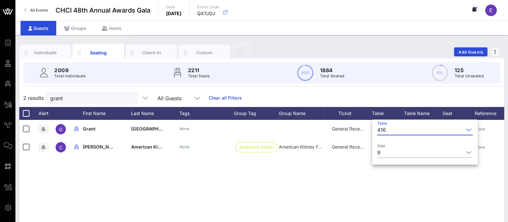
click at [387, 128] on div "416" at bounding box center [420, 129] width 86 height 10
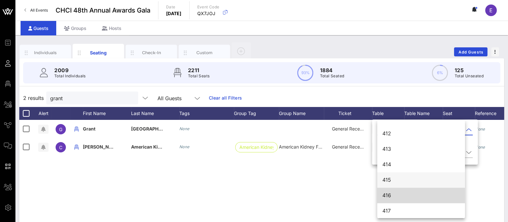
click at [395, 178] on div "415" at bounding box center [421, 180] width 77 height 6
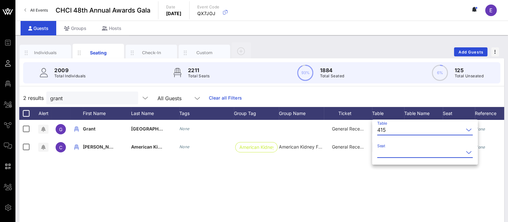
click at [392, 154] on input "Seat" at bounding box center [420, 152] width 86 height 10
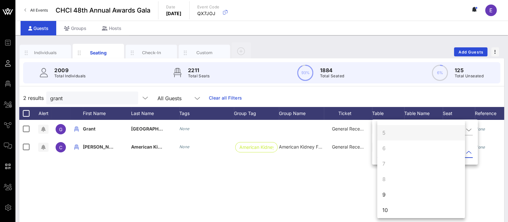
scroll to position [61, 0]
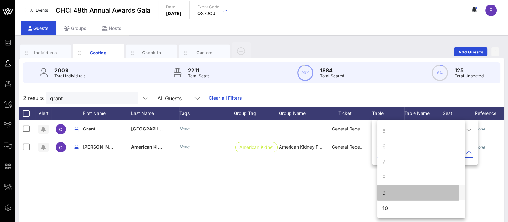
click at [402, 192] on div "9" at bounding box center [421, 192] width 88 height 15
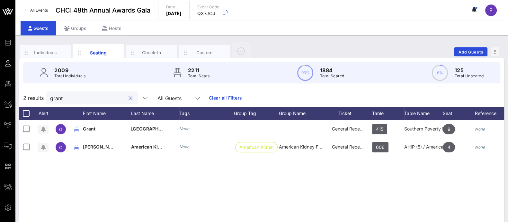
click at [84, 99] on input "grant" at bounding box center [87, 98] width 75 height 8
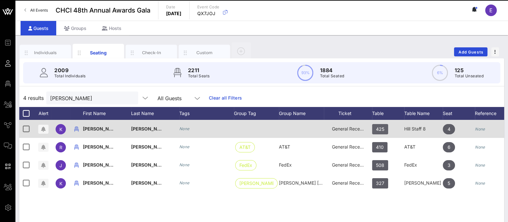
click at [383, 131] on span "425" at bounding box center [380, 129] width 8 height 10
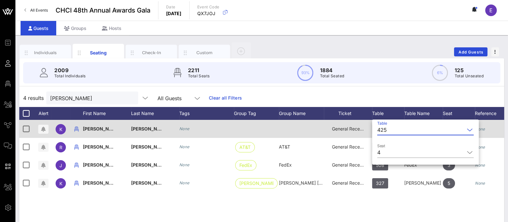
click at [383, 131] on div "425" at bounding box center [382, 130] width 10 height 6
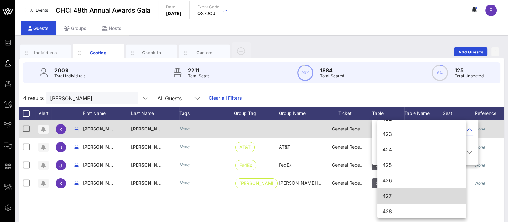
scroll to position [2297, 0]
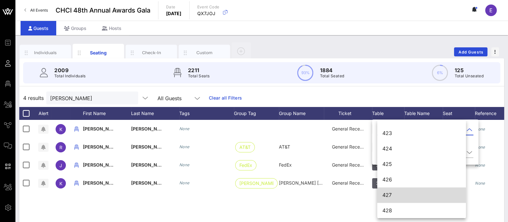
click at [397, 195] on div "427" at bounding box center [422, 195] width 78 height 6
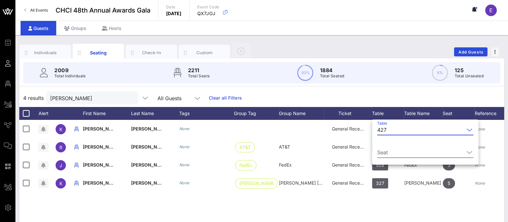
click at [418, 151] on input "Seat" at bounding box center [420, 152] width 87 height 10
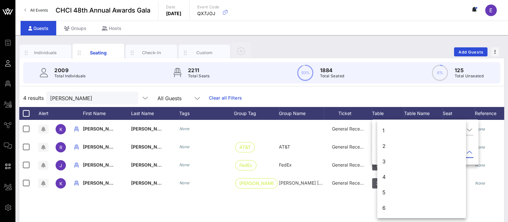
scroll to position [61, 0]
click at [325, 206] on div "K Kelly Blanco None General Reception 425 Hill Staff 8 4 None R Robert Kelly No…" at bounding box center [261, 216] width 485 height 193
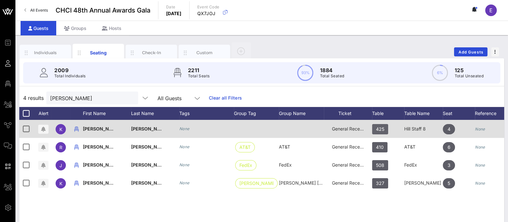
click at [382, 130] on span "425" at bounding box center [380, 129] width 8 height 10
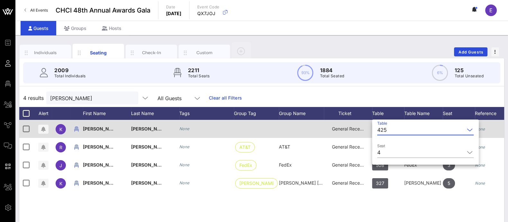
click at [382, 130] on div "425" at bounding box center [382, 130] width 10 height 6
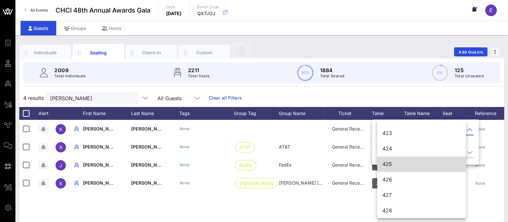
click at [382, 130] on div "Event Builder Guests Floor Plan All Groups Journeys Comms QR Scanner Team Setti…" at bounding box center [254, 159] width 508 height 319
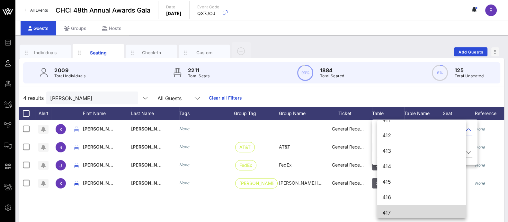
scroll to position [2142, 0]
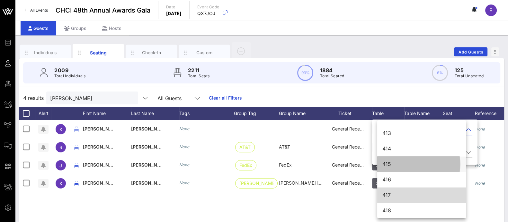
click at [394, 168] on div "415" at bounding box center [422, 164] width 78 height 14
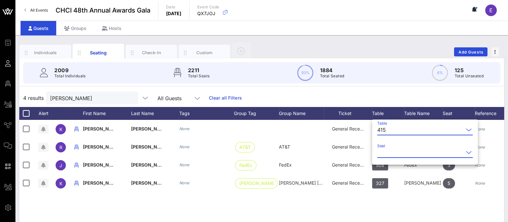
click at [423, 154] on input "Seat" at bounding box center [420, 152] width 86 height 10
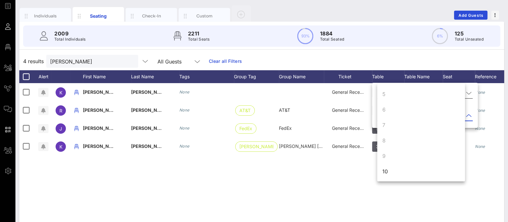
scroll to position [37, 0]
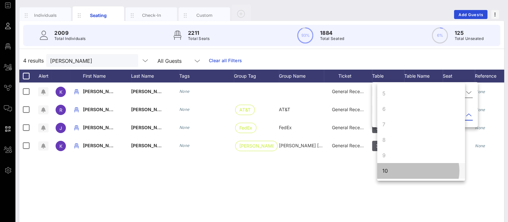
click at [398, 174] on div "10" at bounding box center [421, 170] width 88 height 15
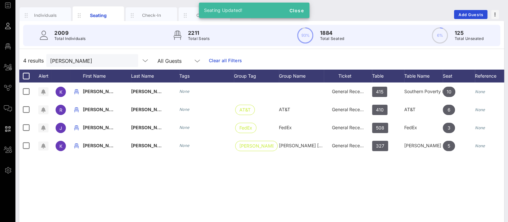
click at [335, 174] on div "K Kelly Blanco None General Reception 415 Southern Poverty Law Center 10 None R…" at bounding box center [261, 178] width 485 height 193
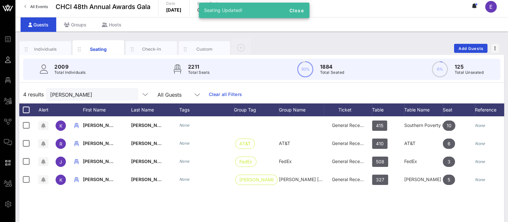
scroll to position [3, 0]
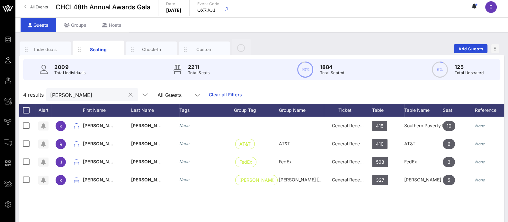
click at [96, 95] on input "kelly" at bounding box center [87, 94] width 75 height 8
drag, startPoint x: 78, startPoint y: 23, endPoint x: 61, endPoint y: 35, distance: 21.1
click at [61, 35] on div "Individuals Seating Check-In Custom Add Guests 2009 Total Individuals 2211 Tota…" at bounding box center [261, 174] width 493 height 284
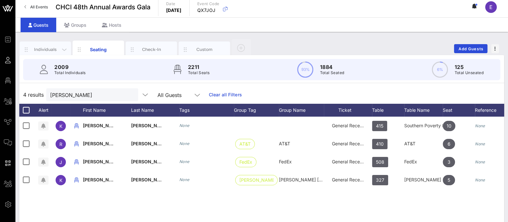
drag, startPoint x: 75, startPoint y: 26, endPoint x: 43, endPoint y: 43, distance: 35.9
click at [43, 43] on div "Individuals" at bounding box center [45, 49] width 51 height 16
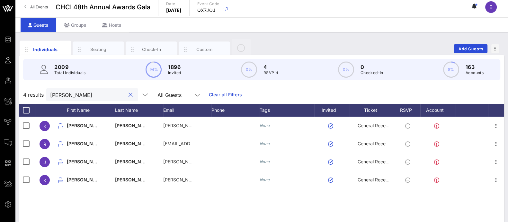
click at [81, 94] on input "kelly" at bounding box center [87, 94] width 75 height 8
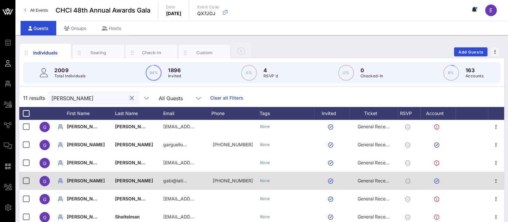
scroll to position [5, 0]
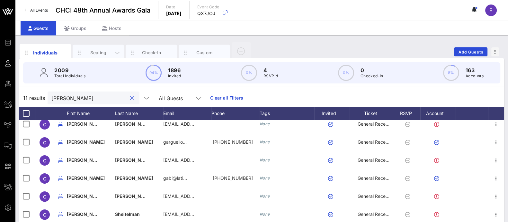
click at [97, 54] on div "Seating" at bounding box center [98, 53] width 29 height 6
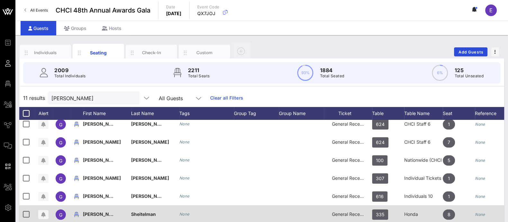
click at [369, 212] on div "General Reception" at bounding box center [348, 217] width 48 height 25
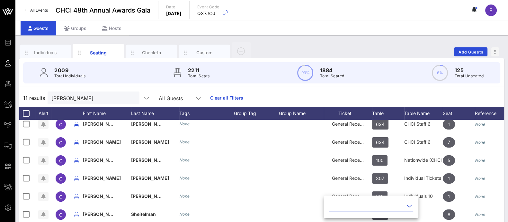
click at [394, 205] on input "text" at bounding box center [366, 205] width 75 height 10
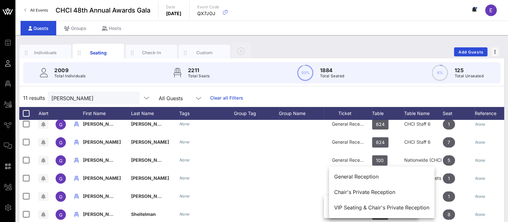
click at [404, 99] on div "11 results gabriel All Guests Clear all Filters" at bounding box center [261, 98] width 485 height 18
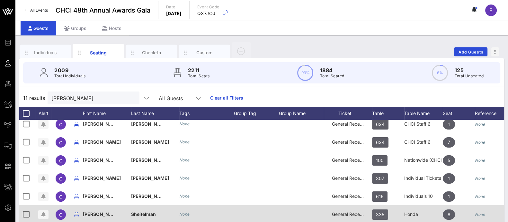
click at [382, 216] on span "335" at bounding box center [380, 214] width 8 height 10
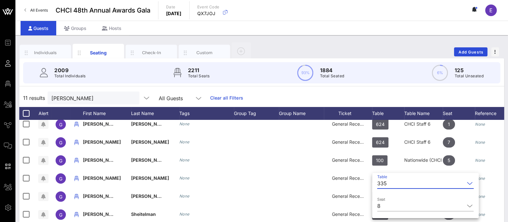
click at [400, 182] on input "Table" at bounding box center [427, 183] width 75 height 10
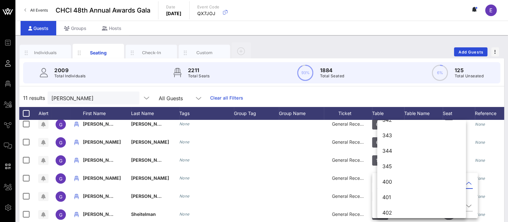
scroll to position [2127, 0]
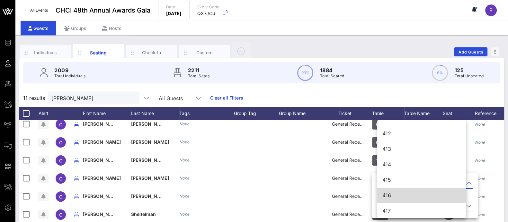
click at [392, 195] on div "416" at bounding box center [422, 195] width 78 height 6
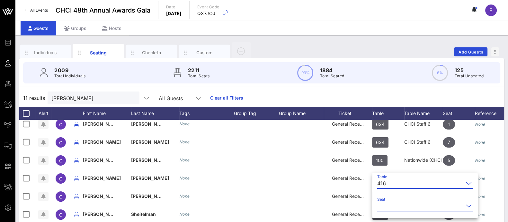
click at [393, 206] on input "Seat" at bounding box center [420, 205] width 86 height 10
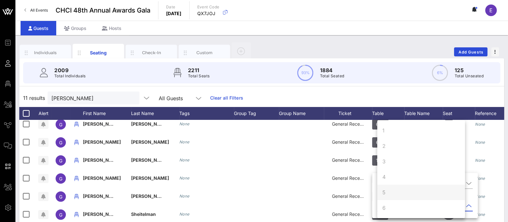
scroll to position [61, 0]
click at [397, 192] on div "9" at bounding box center [421, 192] width 88 height 15
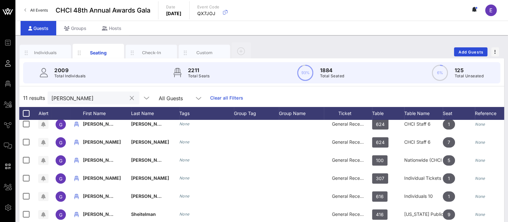
click at [100, 92] on div "gabriel" at bounding box center [88, 97] width 75 height 13
click at [95, 95] on input "gabriel" at bounding box center [88, 98] width 75 height 8
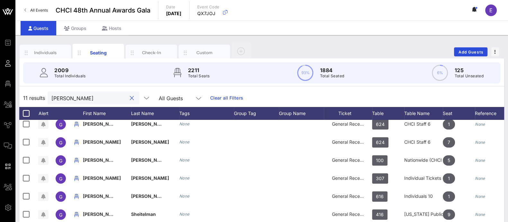
click at [95, 95] on input "gabriel" at bounding box center [88, 98] width 75 height 8
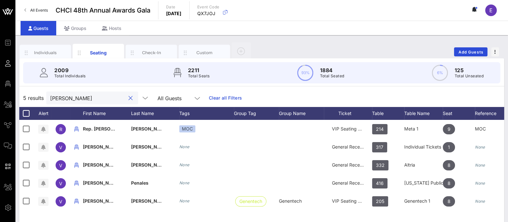
click at [81, 94] on input "veronica" at bounding box center [87, 98] width 75 height 8
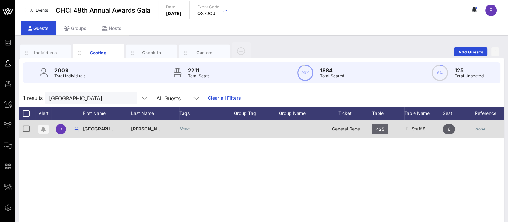
click at [380, 129] on span "425" at bounding box center [380, 129] width 8 height 10
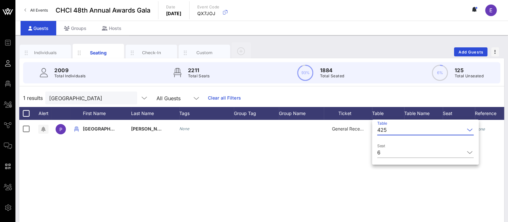
click at [394, 129] on input "Table" at bounding box center [427, 129] width 75 height 10
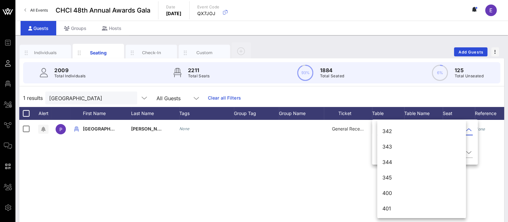
scroll to position [2127, 0]
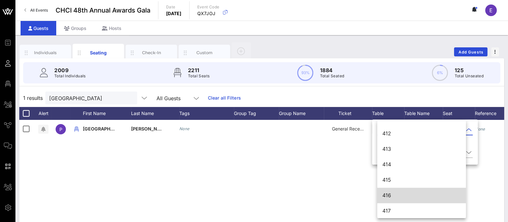
click at [397, 192] on div "416" at bounding box center [422, 195] width 78 height 6
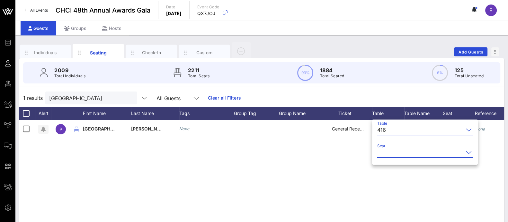
click at [414, 155] on input "Seat" at bounding box center [420, 152] width 86 height 10
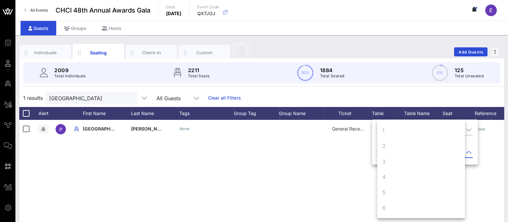
scroll to position [61, 0]
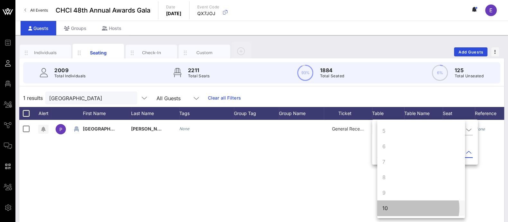
click at [391, 205] on div "10" at bounding box center [421, 207] width 88 height 15
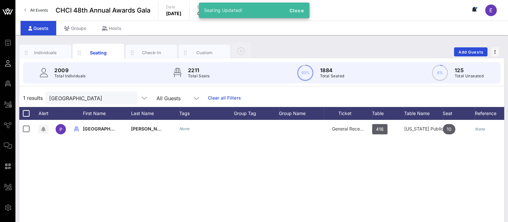
click at [305, 176] on div "P Paris Crawford None General Reception 416 Arizona Public Service 10 None" at bounding box center [261, 216] width 485 height 193
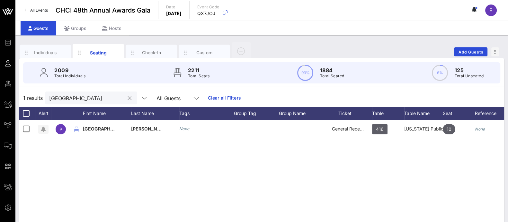
click at [69, 100] on input "paris" at bounding box center [86, 98] width 75 height 8
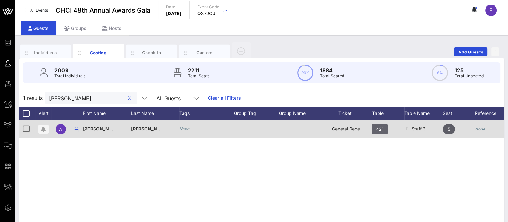
click at [380, 131] on span "421" at bounding box center [380, 129] width 8 height 10
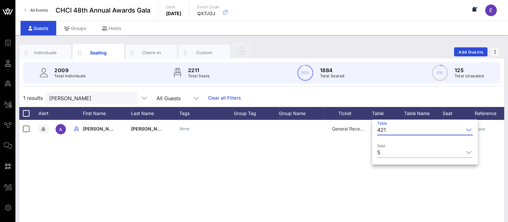
click at [386, 131] on div "421" at bounding box center [420, 129] width 86 height 10
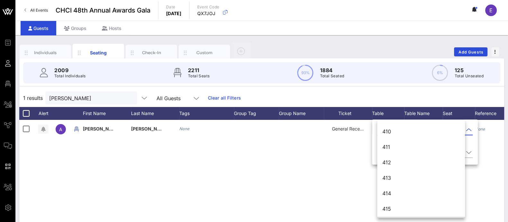
scroll to position [2127, 0]
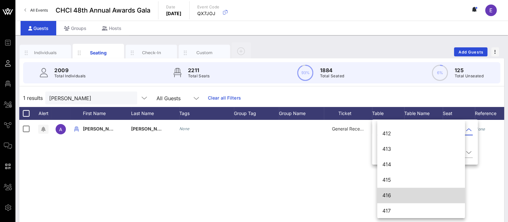
click at [396, 193] on div "416" at bounding box center [421, 195] width 77 height 6
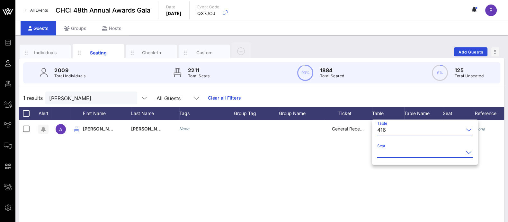
click at [424, 150] on input "Seat" at bounding box center [420, 152] width 86 height 10
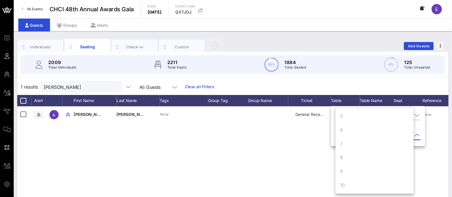
scroll to position [0, 0]
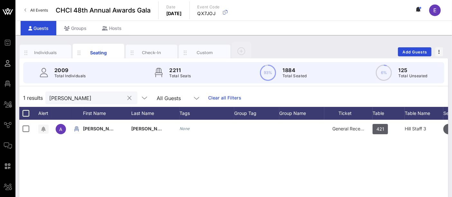
click at [81, 99] on input "ana mar" at bounding box center [86, 98] width 75 height 8
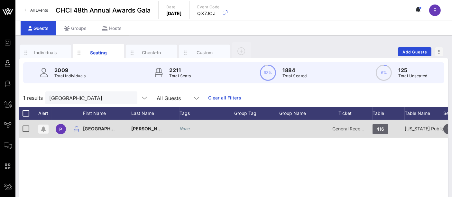
click at [380, 127] on span "416" at bounding box center [380, 129] width 8 height 10
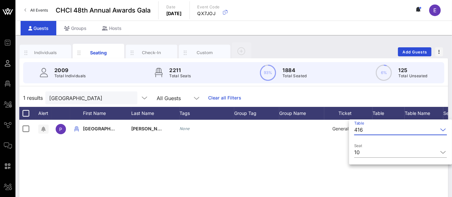
click at [386, 130] on input "Table" at bounding box center [401, 129] width 72 height 10
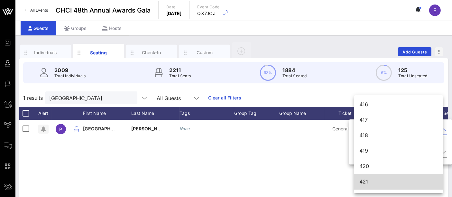
scroll to position [2204, 0]
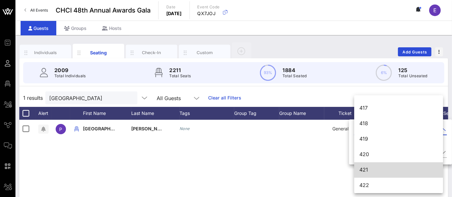
click at [372, 168] on div "421" at bounding box center [398, 170] width 78 height 6
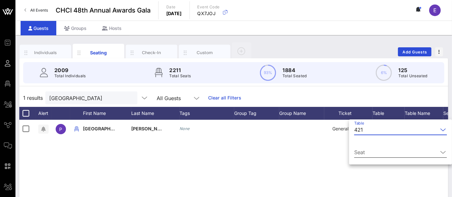
click at [389, 150] on input "Seat" at bounding box center [396, 152] width 84 height 10
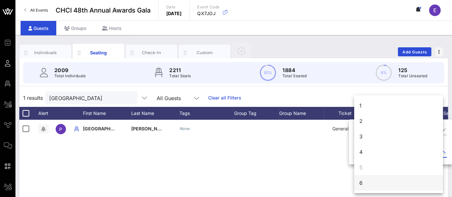
click at [383, 178] on div "6" at bounding box center [398, 182] width 89 height 15
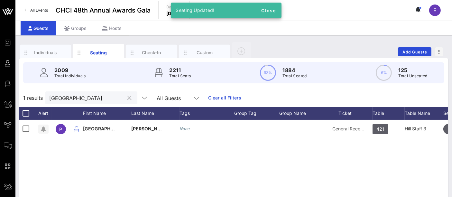
click at [81, 100] on input "paris" at bounding box center [86, 98] width 75 height 8
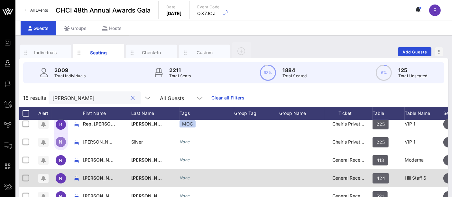
click at [381, 180] on span "424" at bounding box center [380, 178] width 9 height 10
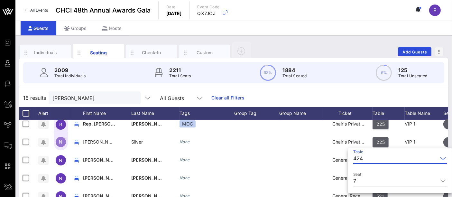
click at [370, 156] on input "Table" at bounding box center [401, 158] width 72 height 10
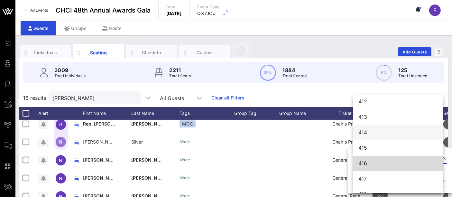
scroll to position [2134, 0]
click at [369, 165] on div "416" at bounding box center [397, 163] width 79 height 6
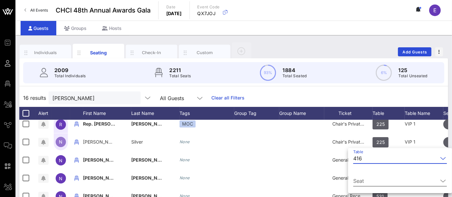
click at [382, 175] on div "Seat" at bounding box center [400, 182] width 94 height 21
click at [406, 180] on input "Seat" at bounding box center [395, 181] width 85 height 10
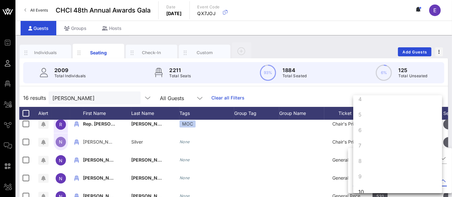
scroll to position [62, 0]
click at [393, 180] on div "10" at bounding box center [397, 182] width 89 height 15
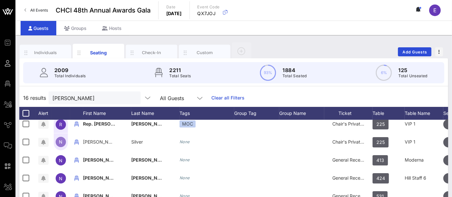
scroll to position [0, 0]
click at [79, 100] on input "natalie" at bounding box center [89, 98] width 75 height 8
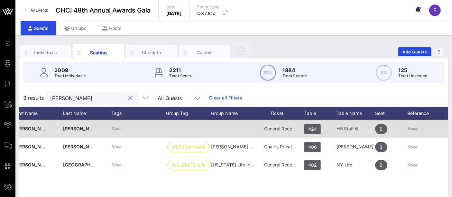
scroll to position [0, 82]
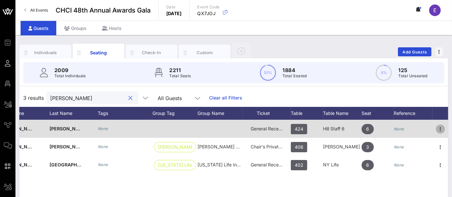
click at [439, 128] on icon "button" at bounding box center [440, 129] width 8 height 8
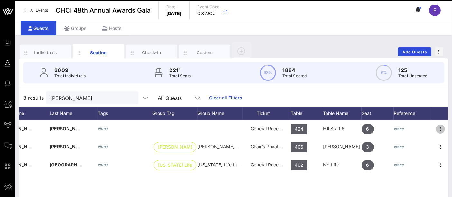
click at [414, 189] on div "Delete" at bounding box center [422, 186] width 38 height 5
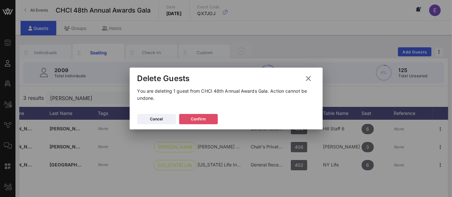
click at [199, 118] on icon at bounding box center [198, 119] width 5 height 4
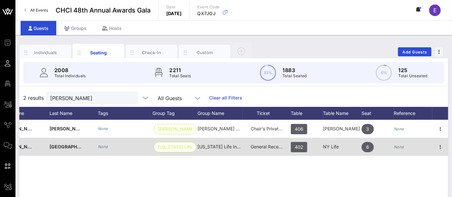
scroll to position [0, 0]
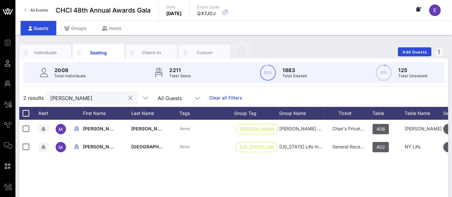
click at [78, 100] on input "marisol" at bounding box center [87, 98] width 75 height 8
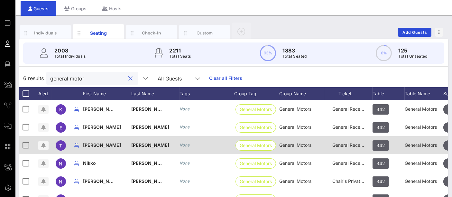
scroll to position [19, 0]
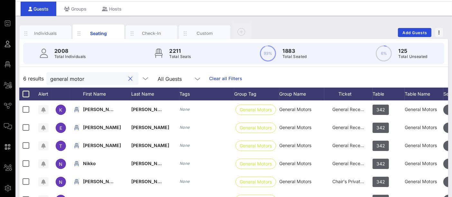
click at [88, 81] on input "general motor" at bounding box center [87, 78] width 75 height 8
type input "general motor"
click at [85, 10] on div "Groups" at bounding box center [75, 9] width 38 height 14
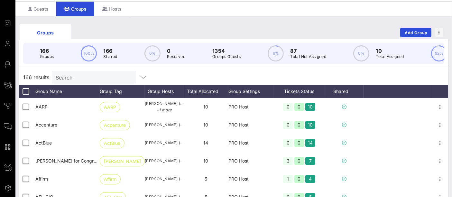
click at [87, 80] on input "Search" at bounding box center [93, 77] width 75 height 8
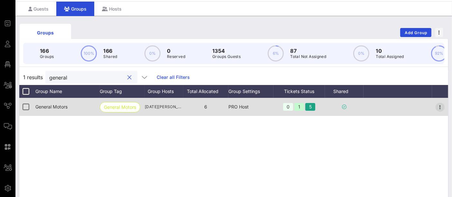
type input "general"
click at [441, 111] on icon "button" at bounding box center [440, 107] width 8 height 8
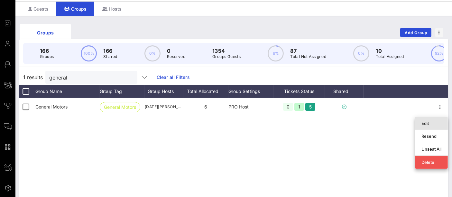
click at [430, 124] on div "Edit" at bounding box center [431, 123] width 20 height 5
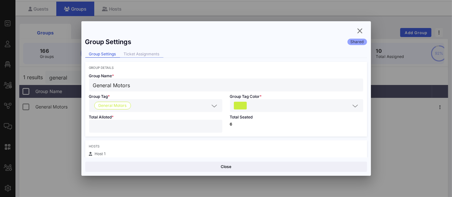
click at [130, 53] on div "Ticket Assignments" at bounding box center [141, 54] width 43 height 7
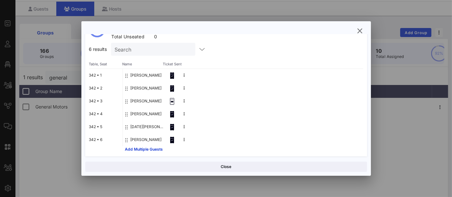
scroll to position [51, 0]
click at [359, 31] on icon "button" at bounding box center [360, 31] width 8 height 8
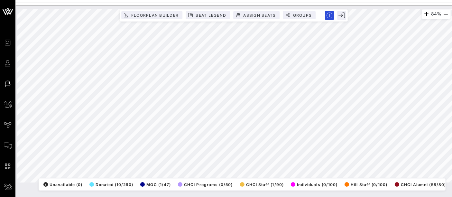
click at [270, 0] on html "Event Builder Guests Floor Plan All Groups Journeys Comms QR Scanner Team Setti…" at bounding box center [226, 98] width 452 height 197
click at [207, 195] on div "84% Floorplan Builder Seat Legend Assign Seats Groups Exit All Reserved Shared …" at bounding box center [233, 100] width 436 height 191
click at [153, 197] on html "Event Builder Guests Floor Plan All Groups Journeys Comms QR Scanner Team Setti…" at bounding box center [226, 98] width 452 height 197
click at [242, 197] on html "Event Builder Guests Floor Plan All Groups Journeys Comms QR Scanner Team Setti…" at bounding box center [226, 98] width 452 height 197
click at [367, 0] on html "Event Builder Guests Floor Plan All Groups Journeys Comms QR Scanner Team Setti…" at bounding box center [226, 98] width 452 height 197
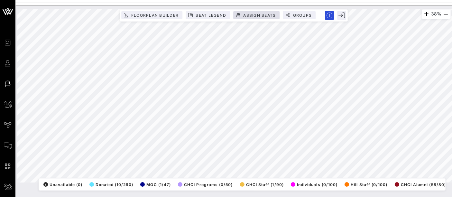
click at [248, 11] on div "38% Floorplan Builder Seat Legend Assign Seats Groups Exit All Reserved Shared …" at bounding box center [234, 95] width 434 height 173
click at [332, 177] on div "40% Floorplan Builder Seat Legend Assign Seats Groups Exit All Reserved Shared …" at bounding box center [234, 95] width 434 height 173
click at [42, 0] on html "Event Builder Guests Floor Plan All Groups Journeys Comms QR Scanner Team Setti…" at bounding box center [226, 98] width 452 height 197
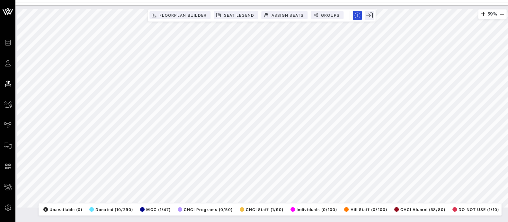
click at [307, 1] on div "Event Builder Guests Floor Plan All Groups Journeys Comms QR Scanner Team Setti…" at bounding box center [254, 111] width 508 height 222
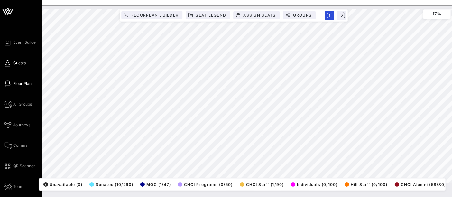
click at [8, 64] on icon at bounding box center [8, 63] width 8 height 1
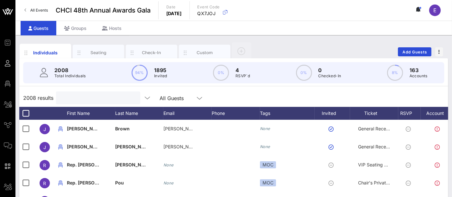
click at [82, 99] on input "text" at bounding box center [97, 98] width 75 height 8
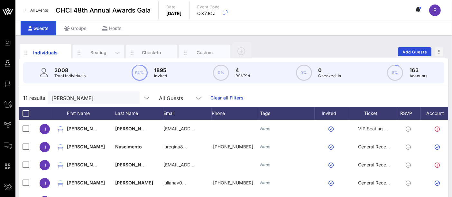
click at [100, 55] on div "Seating" at bounding box center [98, 53] width 51 height 16
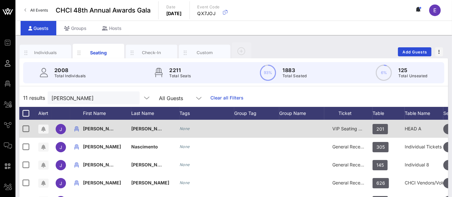
scroll to position [11, 0]
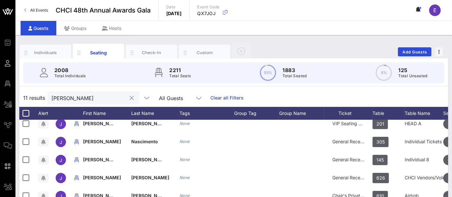
click at [72, 100] on input "julia" at bounding box center [88, 98] width 75 height 8
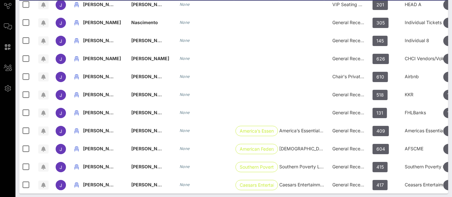
scroll to position [122, 0]
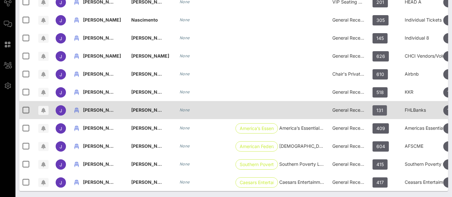
click at [379, 107] on span "131" at bounding box center [379, 110] width 7 height 10
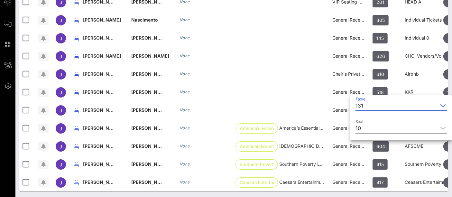
click at [378, 107] on input "Table" at bounding box center [402, 105] width 72 height 10
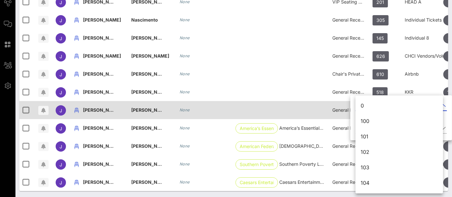
click at [229, 103] on div "None" at bounding box center [206, 110] width 55 height 18
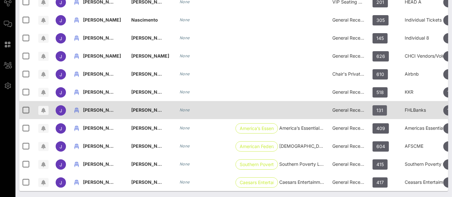
click at [379, 105] on span "131" at bounding box center [379, 110] width 7 height 10
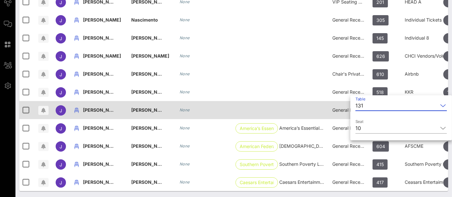
click at [379, 104] on input "Table" at bounding box center [402, 105] width 72 height 10
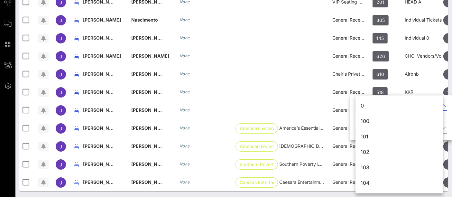
click at [379, 104] on div "Event Builder Guests Floor Plan All Groups Journeys Comms QR Scanner Team Setti…" at bounding box center [226, 37] width 452 height 319
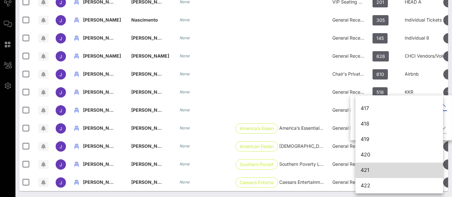
scroll to position [2204, 0]
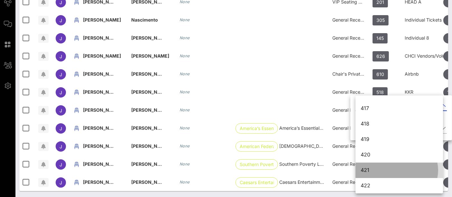
click at [375, 169] on div "421" at bounding box center [398, 170] width 77 height 6
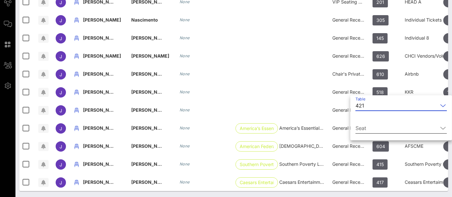
click at [385, 132] on div "Seat" at bounding box center [400, 128] width 91 height 10
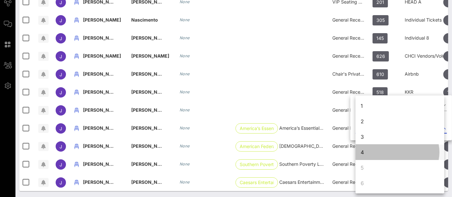
click at [376, 155] on div "4" at bounding box center [399, 151] width 89 height 15
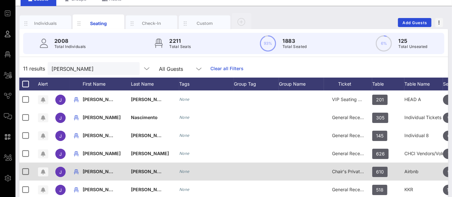
scroll to position [0, 0]
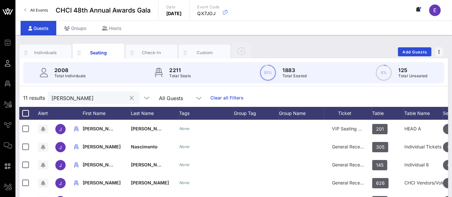
click at [72, 103] on div "julia" at bounding box center [88, 97] width 75 height 13
click at [73, 103] on div "julia" at bounding box center [88, 97] width 75 height 13
click at [70, 107] on div at bounding box center [76, 113] width 13 height 13
click at [65, 98] on input "julia" at bounding box center [88, 98] width 75 height 8
click at [65, 99] on input "julia" at bounding box center [88, 98] width 75 height 8
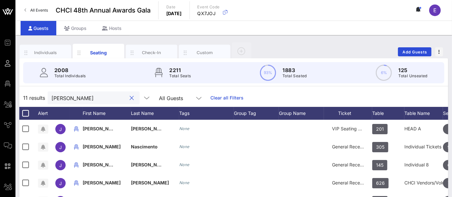
click at [65, 99] on input "julia" at bounding box center [88, 98] width 75 height 8
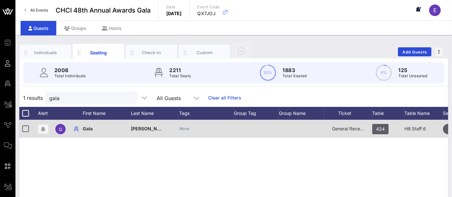
click at [389, 130] on div "424" at bounding box center [388, 132] width 32 height 25
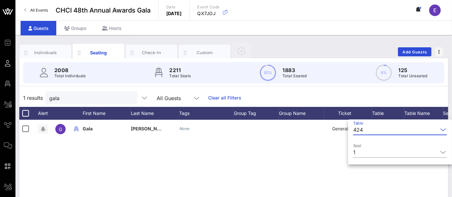
click at [367, 133] on input "Table" at bounding box center [401, 129] width 72 height 10
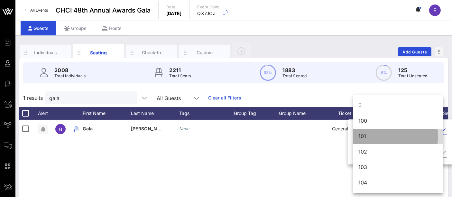
click at [367, 133] on input "Table" at bounding box center [400, 129] width 74 height 10
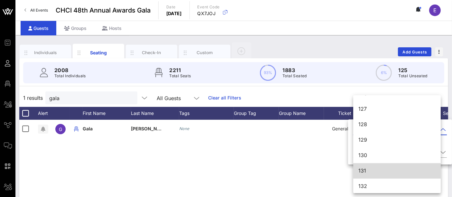
scroll to position [430, 0]
click at [366, 171] on div "131" at bounding box center [396, 170] width 77 height 6
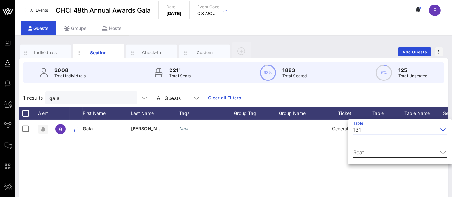
click at [373, 154] on input "Seat" at bounding box center [395, 152] width 85 height 10
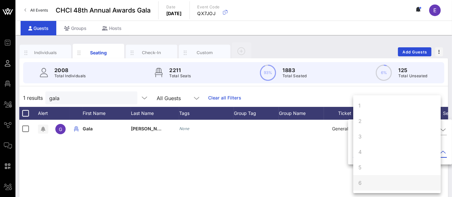
scroll to position [62, 0]
click at [363, 184] on div "10" at bounding box center [396, 182] width 87 height 15
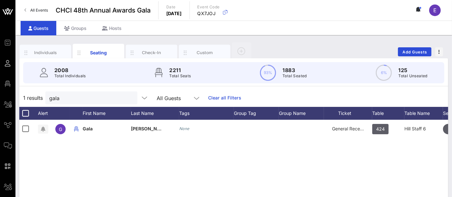
scroll to position [0, 0]
click at [108, 98] on input "gala" at bounding box center [86, 98] width 75 height 8
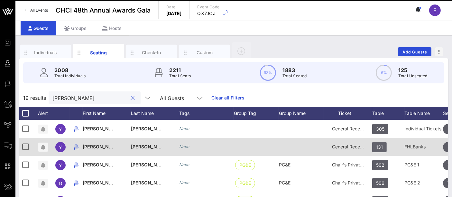
click at [379, 149] on span "131" at bounding box center [379, 147] width 7 height 10
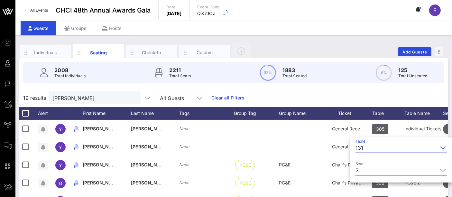
click at [367, 149] on input "Table" at bounding box center [402, 147] width 72 height 10
click at [367, 149] on div "Event Builder Guests Floor Plan All Groups Journeys Comms QR Scanner Team Setti…" at bounding box center [226, 159] width 452 height 319
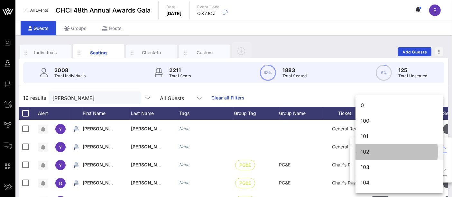
click at [367, 149] on div "102" at bounding box center [398, 152] width 77 height 6
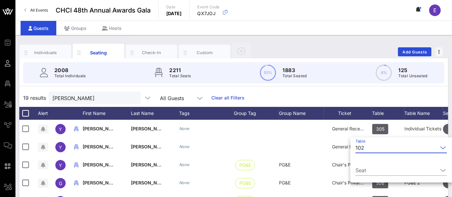
click at [367, 149] on input "Table" at bounding box center [402, 147] width 71 height 10
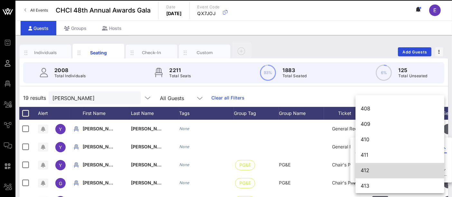
scroll to position [2065, 0]
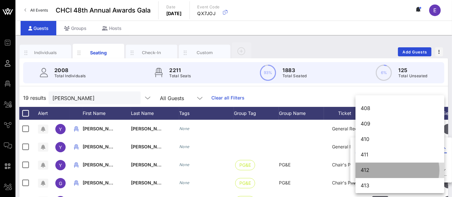
click at [383, 167] on div "412" at bounding box center [399, 170] width 78 height 6
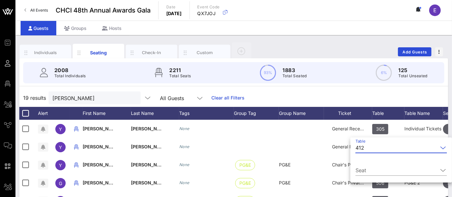
click at [374, 149] on input "Table" at bounding box center [402, 147] width 71 height 10
click at [374, 149] on div "Event Builder Guests Floor Plan All Groups Journeys Comms QR Scanner Team Setti…" at bounding box center [226, 159] width 452 height 319
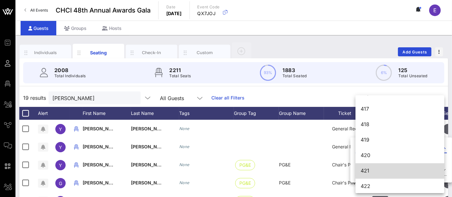
scroll to position [2204, 0]
click at [372, 168] on div "421" at bounding box center [399, 170] width 78 height 6
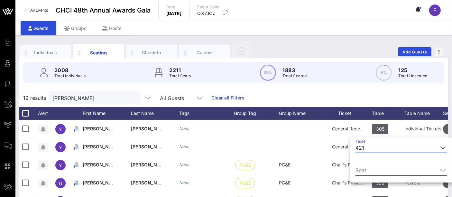
click at [372, 168] on input "Seat" at bounding box center [396, 170] width 82 height 10
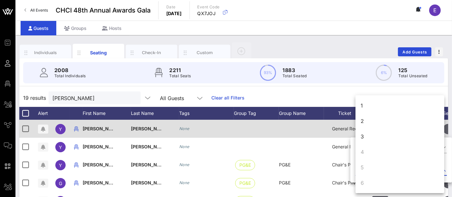
click at [370, 131] on div "3" at bounding box center [399, 136] width 89 height 15
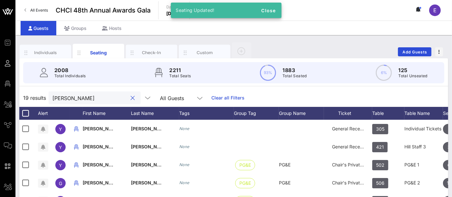
click at [68, 97] on input "yvonne" at bounding box center [89, 98] width 75 height 8
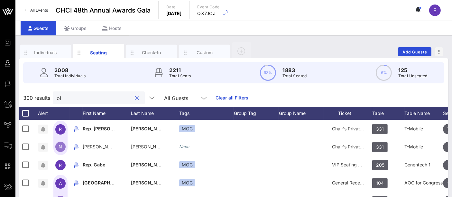
type input "o"
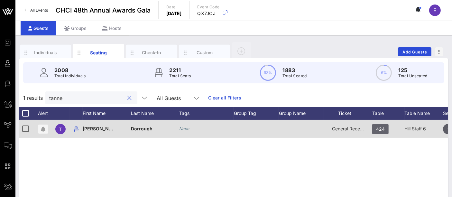
click at [379, 128] on span "424" at bounding box center [380, 129] width 9 height 10
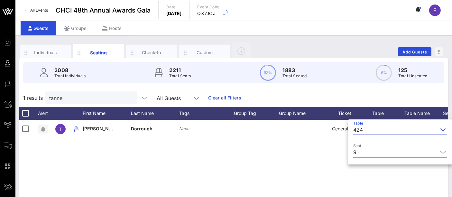
click at [374, 128] on input "Table" at bounding box center [401, 129] width 72 height 10
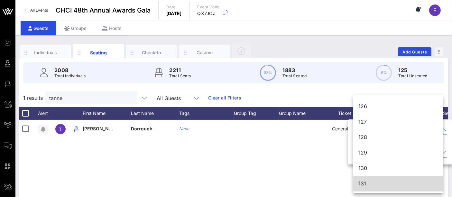
scroll to position [430, 0]
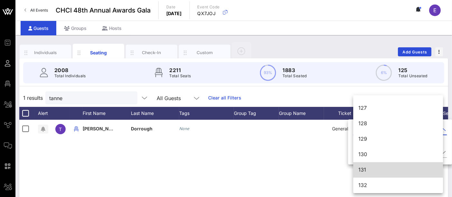
click at [363, 168] on div "131" at bounding box center [397, 170] width 79 height 6
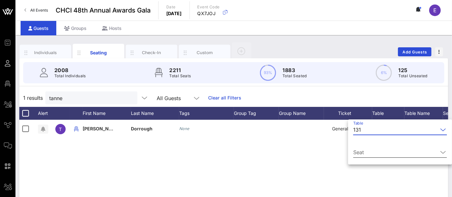
click at [388, 157] on div "Seat" at bounding box center [400, 152] width 94 height 10
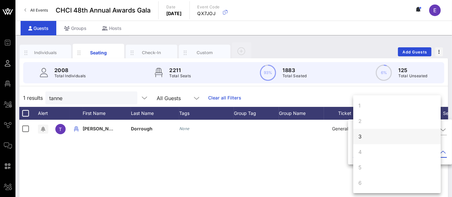
click at [369, 135] on div "3" at bounding box center [396, 136] width 87 height 15
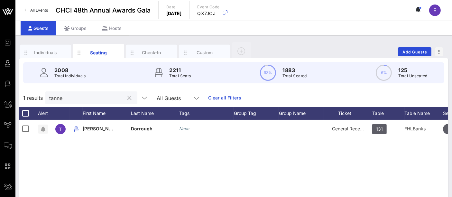
click at [69, 99] on input "tanne" at bounding box center [86, 98] width 75 height 8
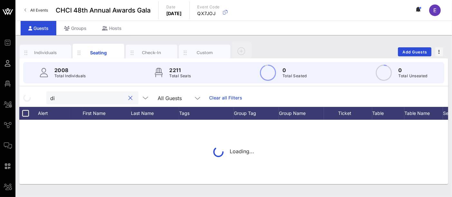
type input "d"
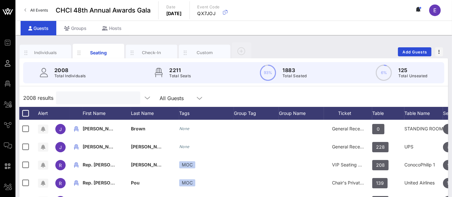
click at [80, 96] on input "text" at bounding box center [97, 98] width 75 height 8
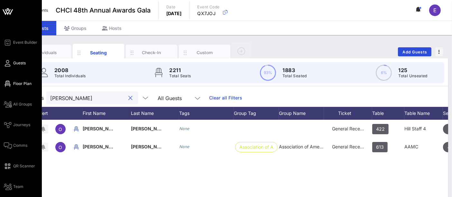
type input "olga"
